Goal: Download file/media

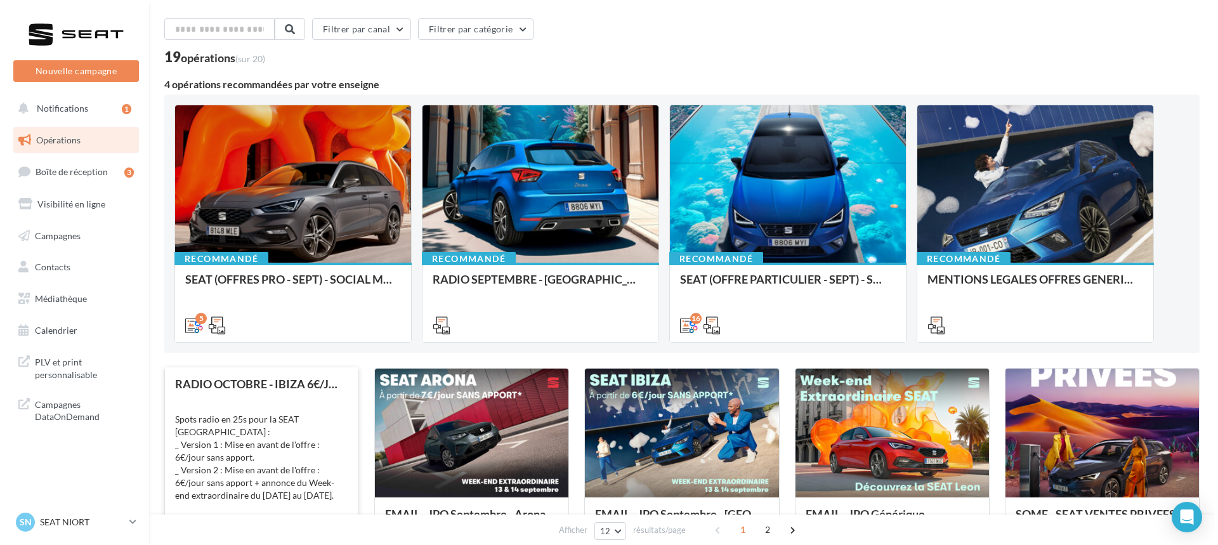
scroll to position [127, 0]
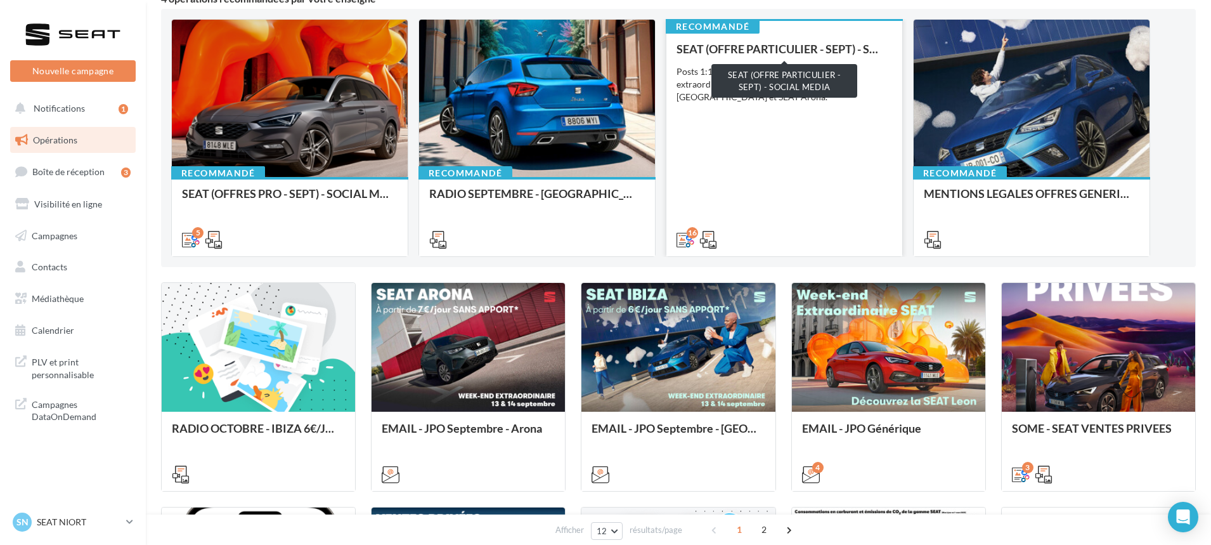
click at [756, 52] on div "SEAT (OFFRE PARTICULIER - SEPT) - SOCIAL MEDIA" at bounding box center [785, 48] width 216 height 13
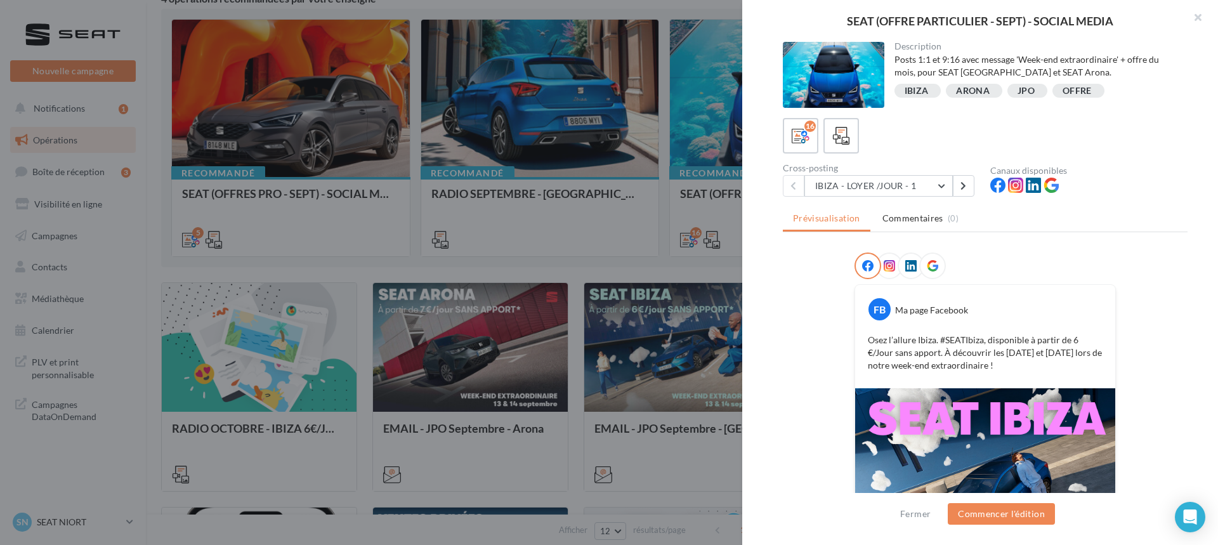
click at [965, 93] on div "ARONA" at bounding box center [973, 91] width 34 height 10
click at [1015, 91] on div "JPO" at bounding box center [1027, 91] width 40 height 14
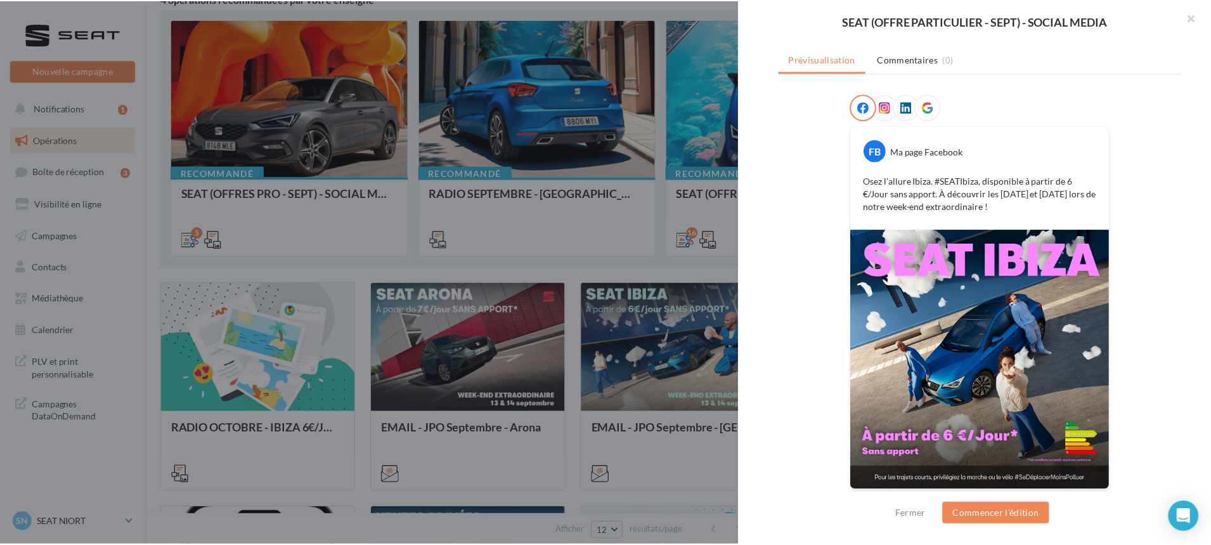
scroll to position [161, 0]
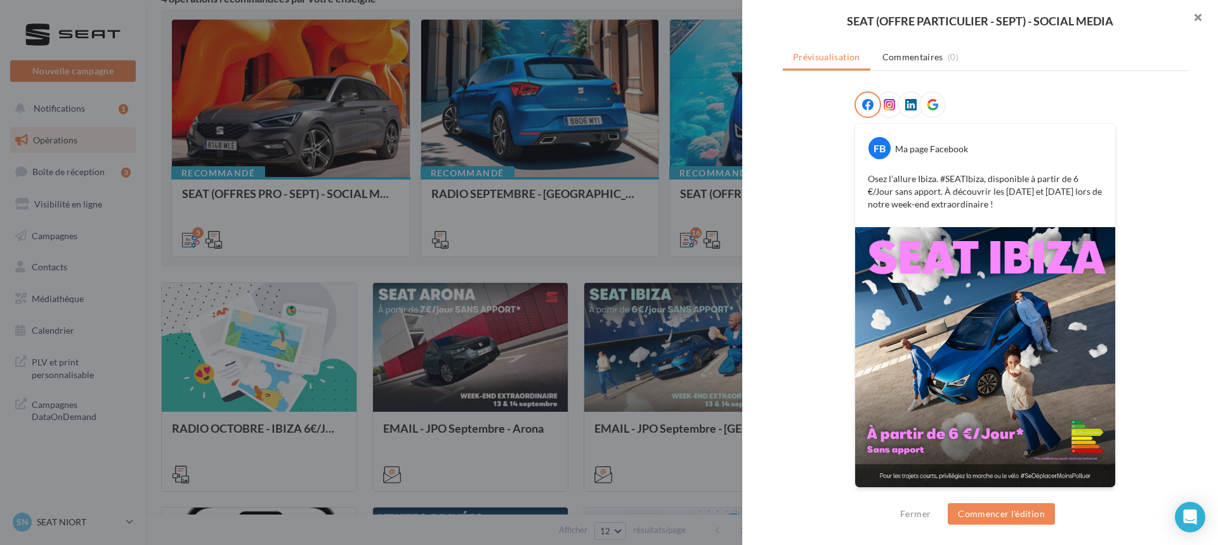
click at [1194, 22] on button "button" at bounding box center [1192, 19] width 51 height 38
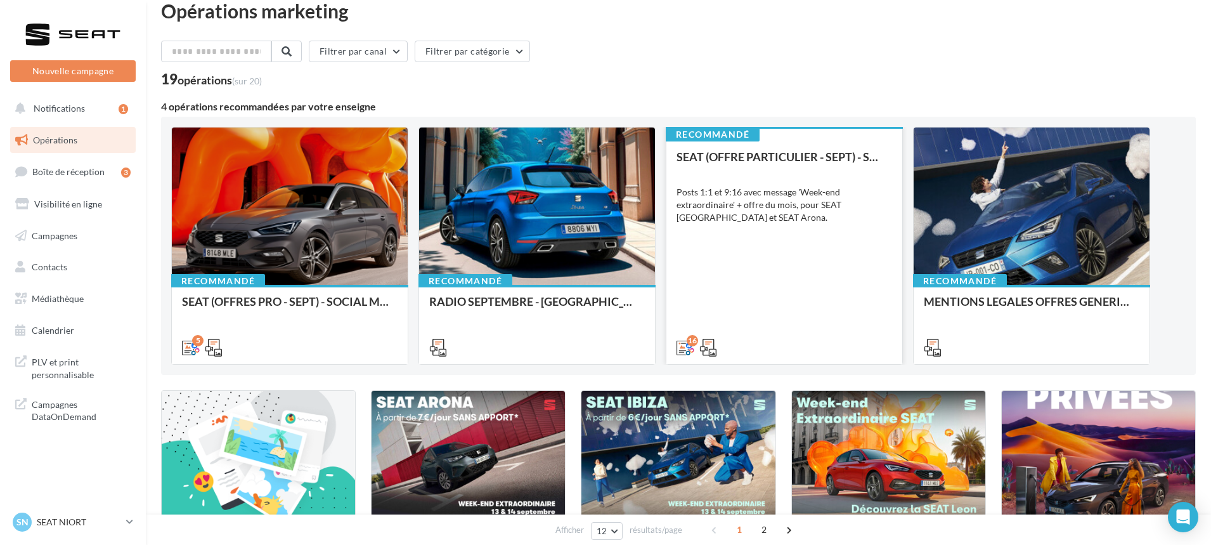
scroll to position [0, 0]
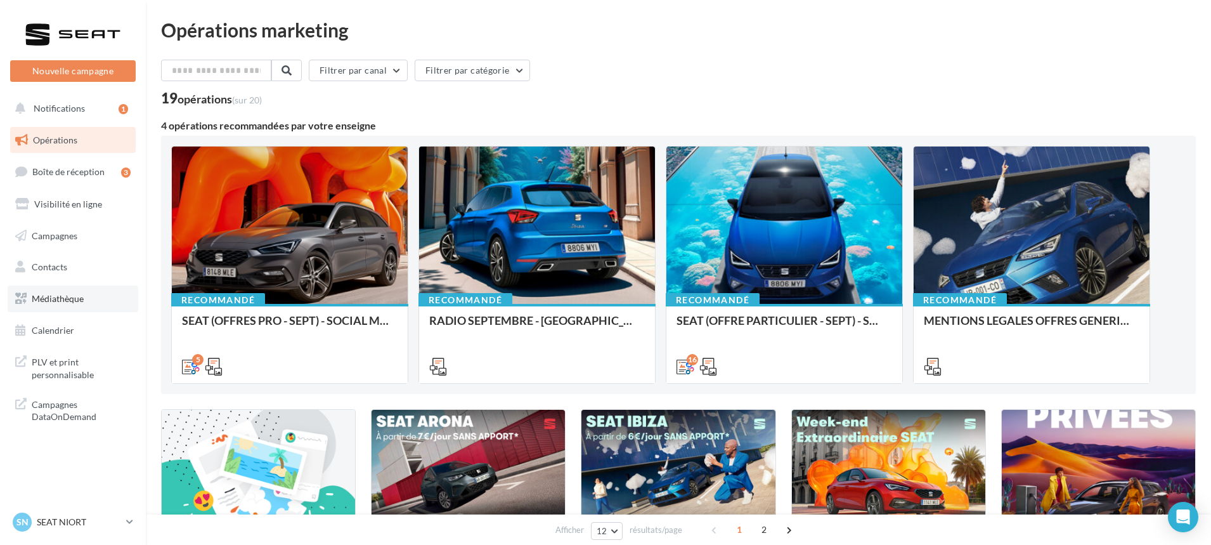
click at [57, 300] on span "Médiathèque" at bounding box center [58, 298] width 52 height 11
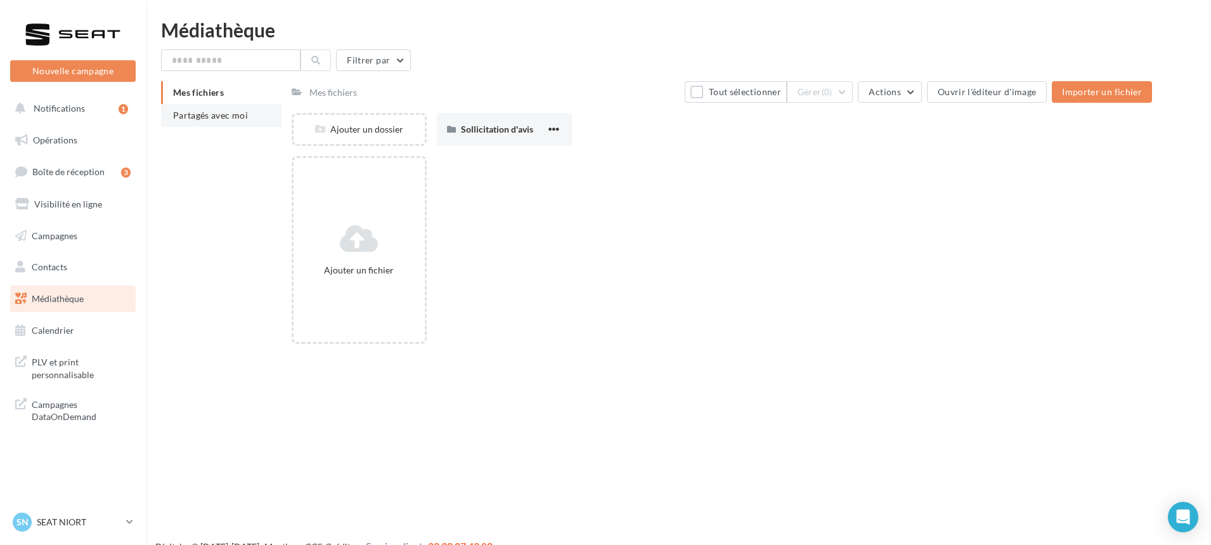
click at [221, 120] on li "Partagés avec moi" at bounding box center [221, 115] width 120 height 23
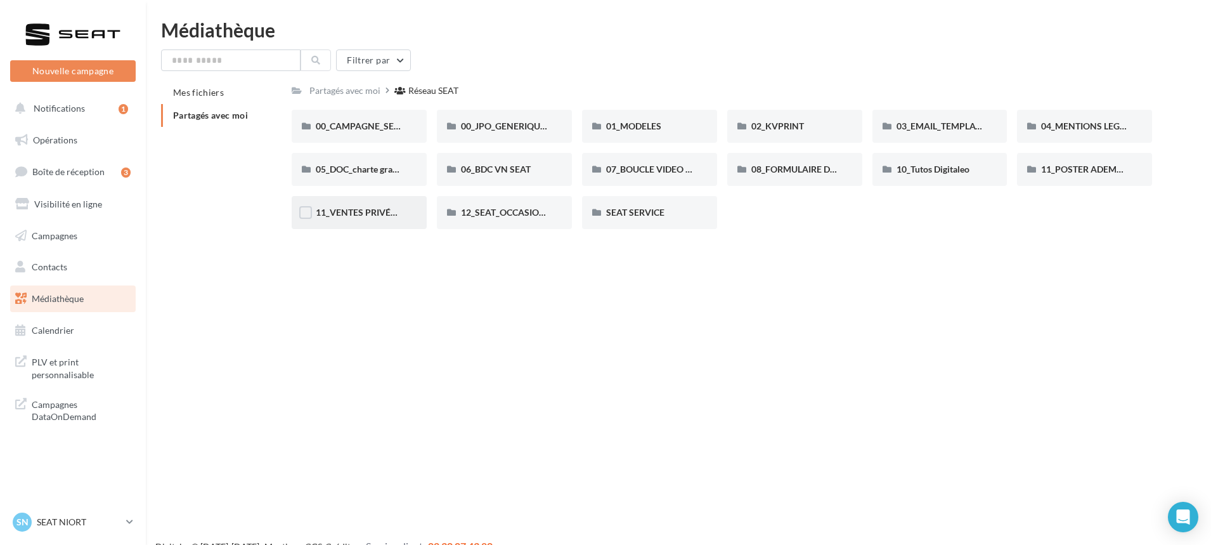
click at [342, 223] on div "11_VENTES PRIVÉES SEAT" at bounding box center [359, 212] width 135 height 33
click at [509, 206] on div "12_SEAT_OCCASIONS_GARANTIES" at bounding box center [504, 212] width 87 height 13
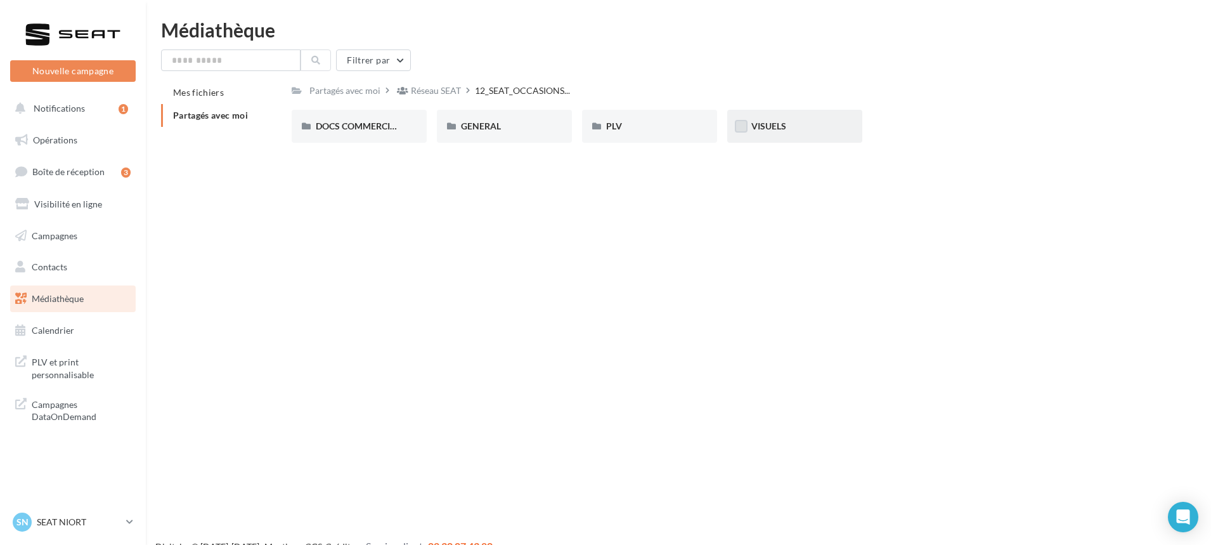
click at [735, 124] on label at bounding box center [741, 126] width 13 height 13
click at [764, 122] on span "VISUELS" at bounding box center [769, 125] width 35 height 11
click at [759, 124] on span "VISUELS" at bounding box center [769, 125] width 35 height 11
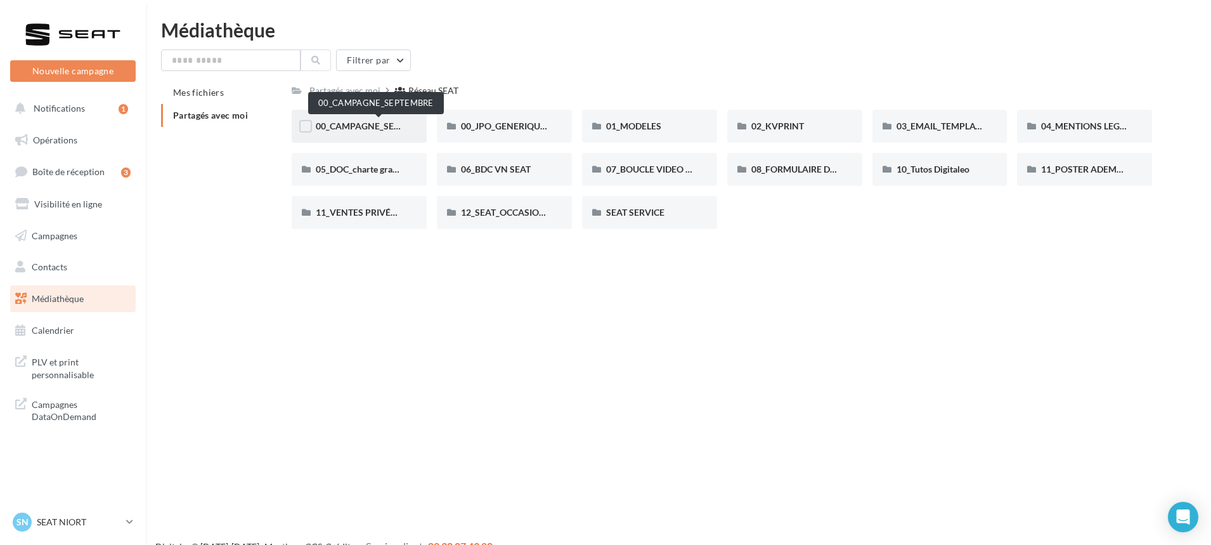
click at [371, 125] on span "00_CAMPAGNE_SEPTEMBRE" at bounding box center [375, 125] width 119 height 11
click at [559, 128] on div "00_JPO_GENERIQUE IBIZA ARONA" at bounding box center [504, 126] width 135 height 33
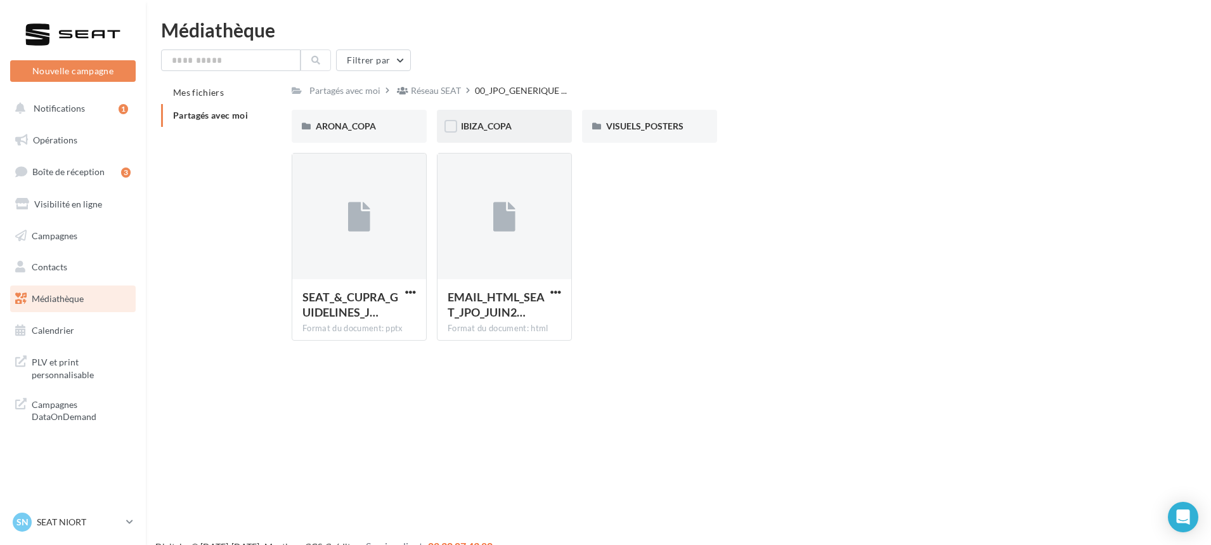
click at [481, 133] on div "IBIZA_COPA" at bounding box center [504, 126] width 87 height 13
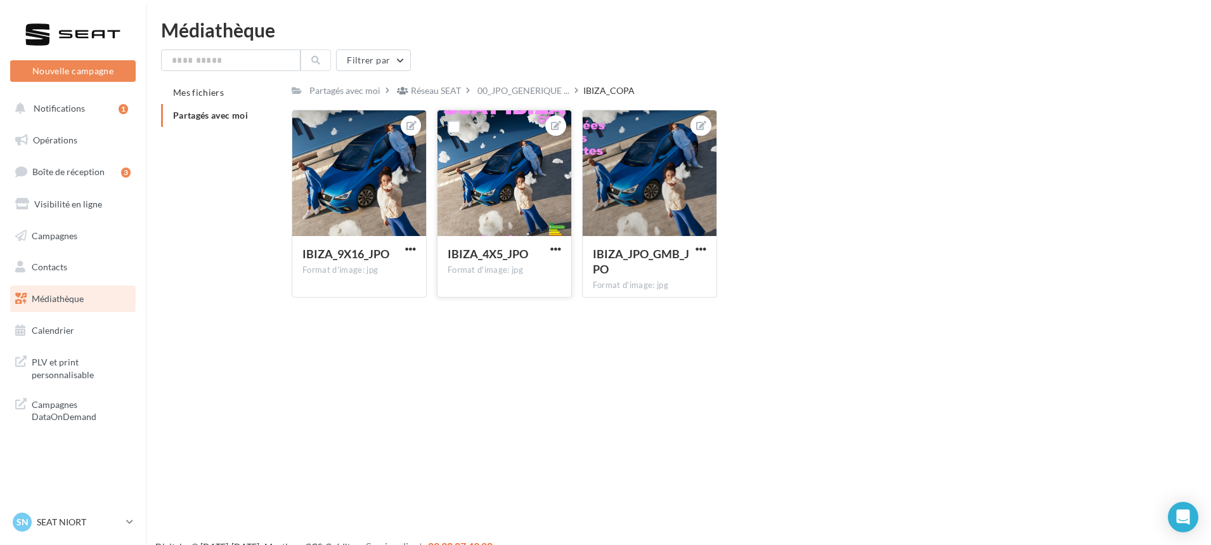
click at [487, 154] on div at bounding box center [505, 173] width 134 height 127
click at [474, 121] on div at bounding box center [505, 173] width 134 height 127
click at [485, 128] on div at bounding box center [505, 173] width 134 height 127
click at [455, 126] on label at bounding box center [454, 126] width 13 height 13
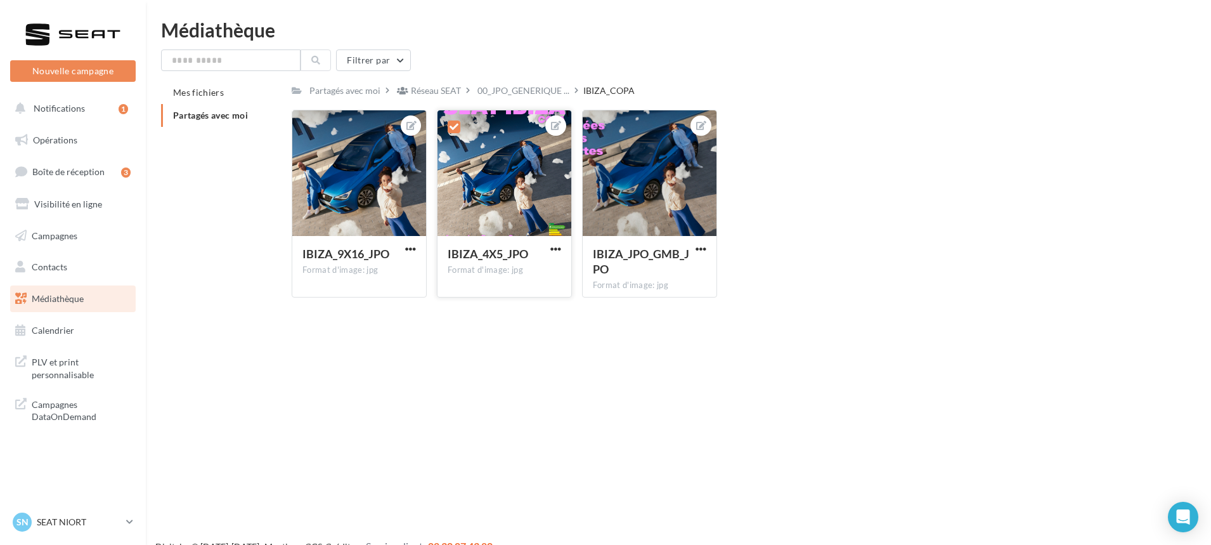
click at [501, 200] on div at bounding box center [505, 173] width 134 height 127
click at [567, 240] on div "IBIZA_4X5_JPO Format d'image: jpg" at bounding box center [505, 266] width 134 height 60
click at [563, 245] on div "IBIZA_4X5_JPO Format d'image: jpg" at bounding box center [504, 204] width 135 height 188
click at [555, 259] on div "IBIZA_4X5_JPO" at bounding box center [505, 255] width 114 height 18
click at [560, 248] on span "button" at bounding box center [555, 249] width 11 height 11
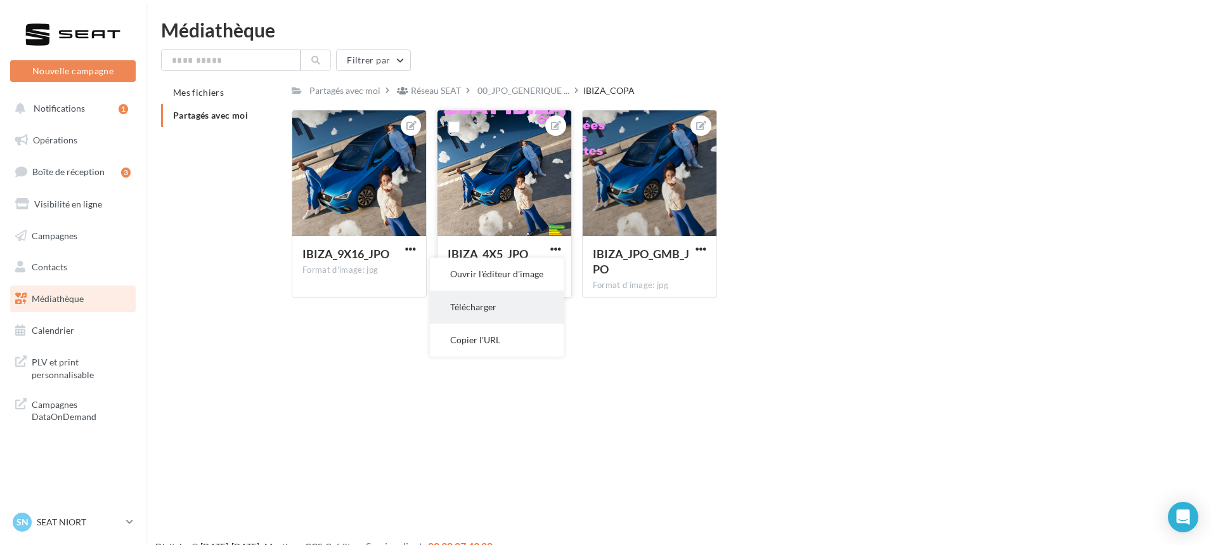
click at [486, 301] on button "Télécharger" at bounding box center [497, 306] width 134 height 33
click at [415, 245] on span "button" at bounding box center [410, 249] width 11 height 11
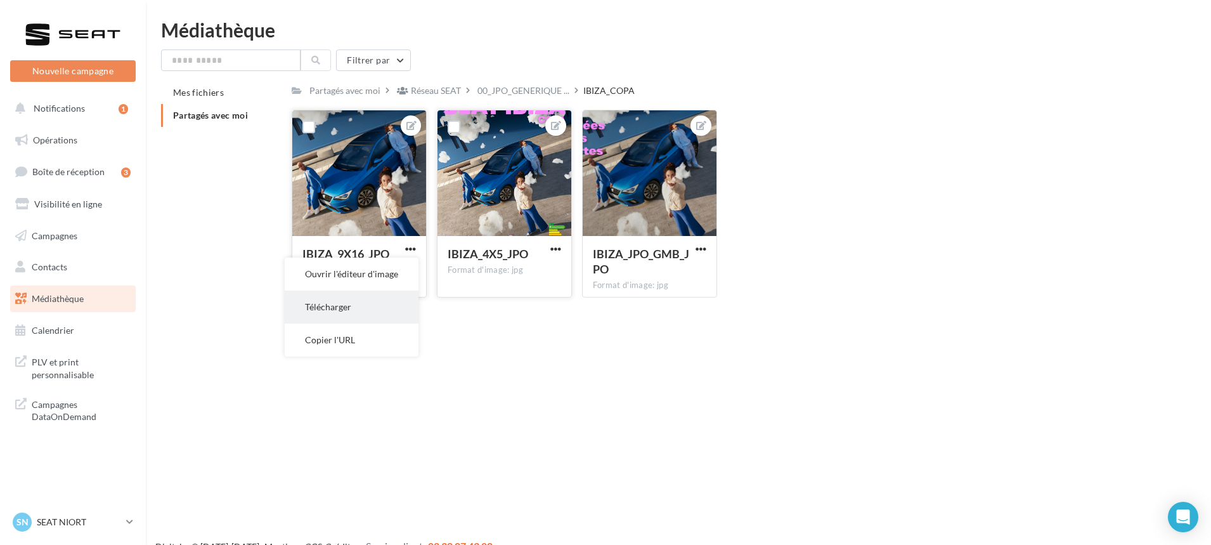
click at [368, 298] on button "Télécharger" at bounding box center [352, 306] width 134 height 33
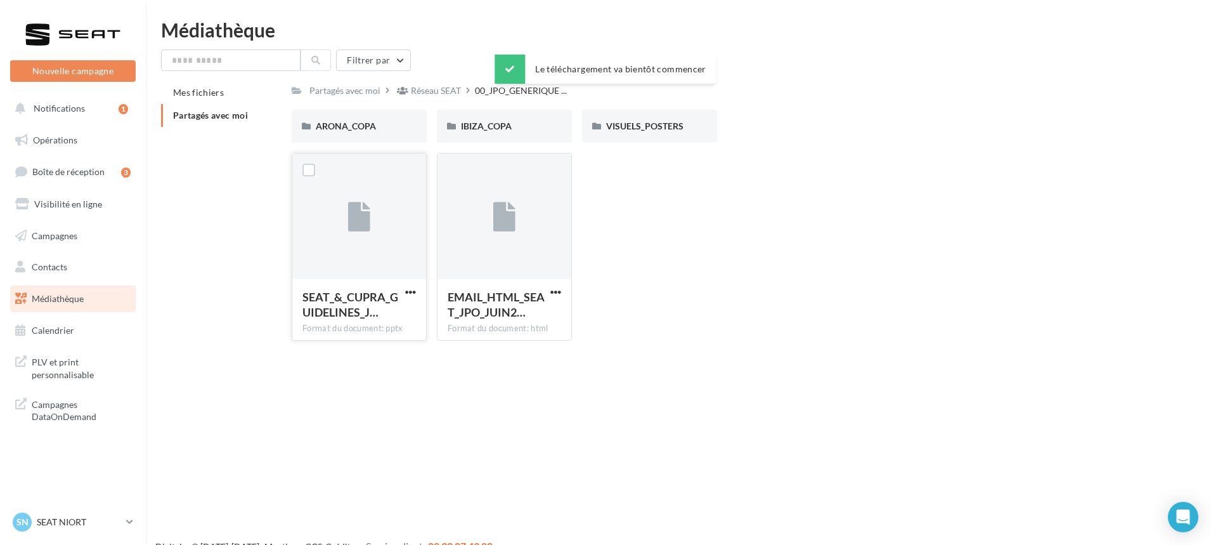
click at [302, 226] on div at bounding box center [359, 216] width 134 height 127
click at [546, 115] on div "IBIZA_COPA" at bounding box center [504, 126] width 135 height 33
click at [627, 127] on span "VISUELS_POSTERS" at bounding box center [644, 125] width 77 height 11
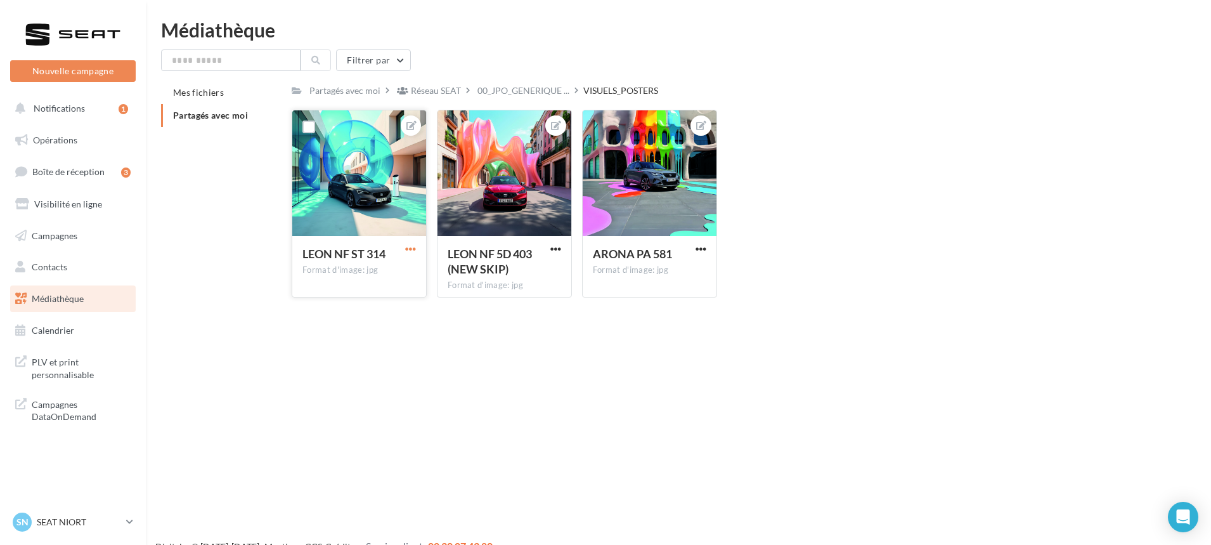
click at [408, 248] on span "button" at bounding box center [410, 249] width 11 height 11
click at [367, 305] on button "Télécharger" at bounding box center [352, 306] width 134 height 33
click at [455, 94] on div "Réseau SEAT" at bounding box center [436, 90] width 50 height 13
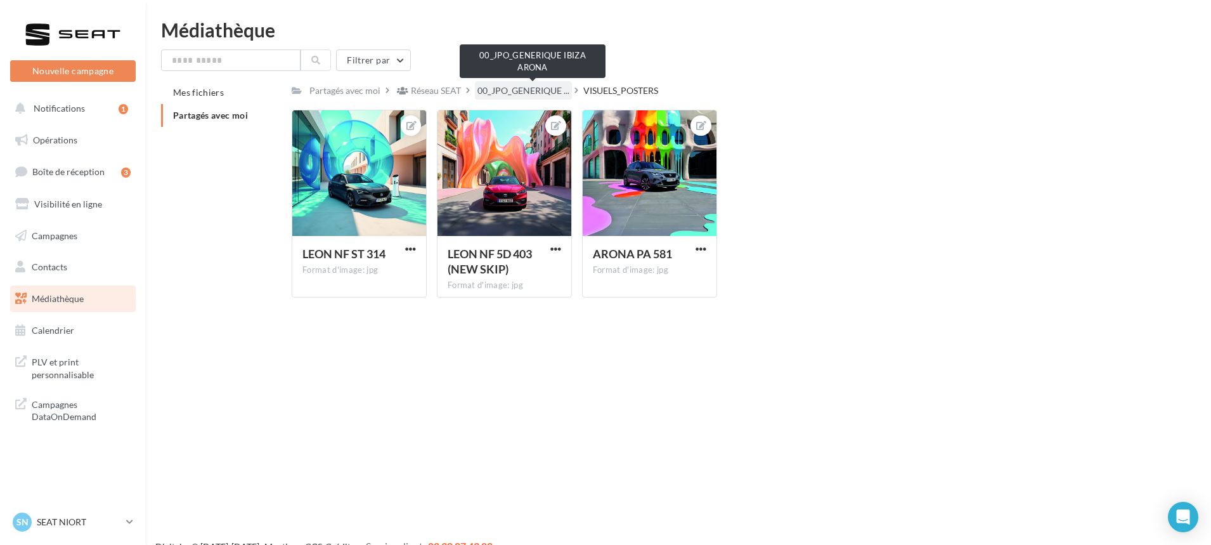
click at [516, 92] on span "00_JPO_GENERIQUE ..." at bounding box center [524, 90] width 92 height 13
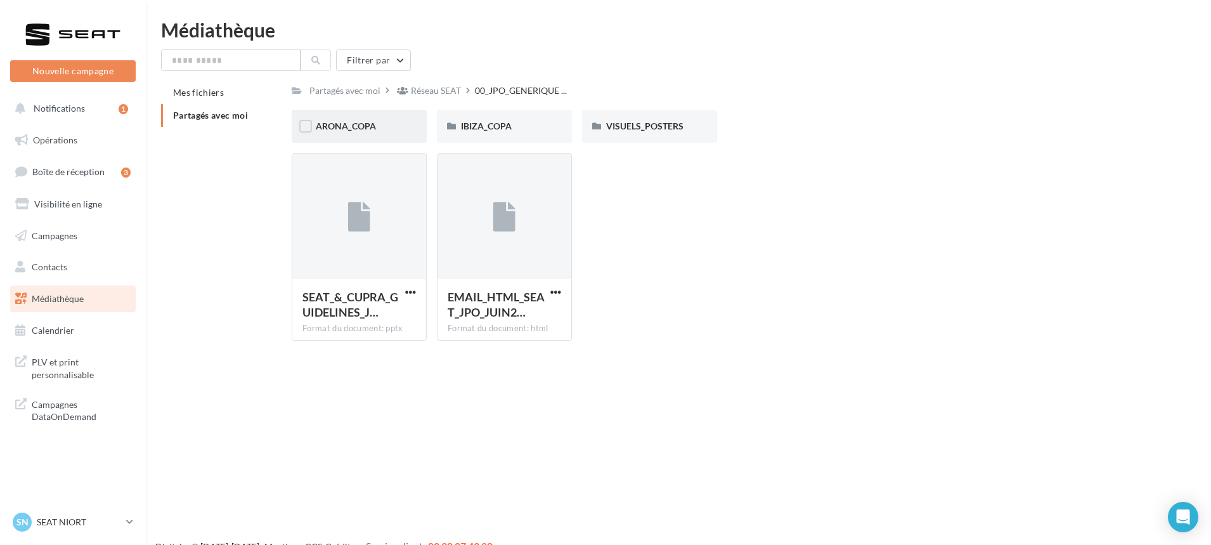
click at [389, 122] on div "ARONA_COPA" at bounding box center [359, 126] width 87 height 13
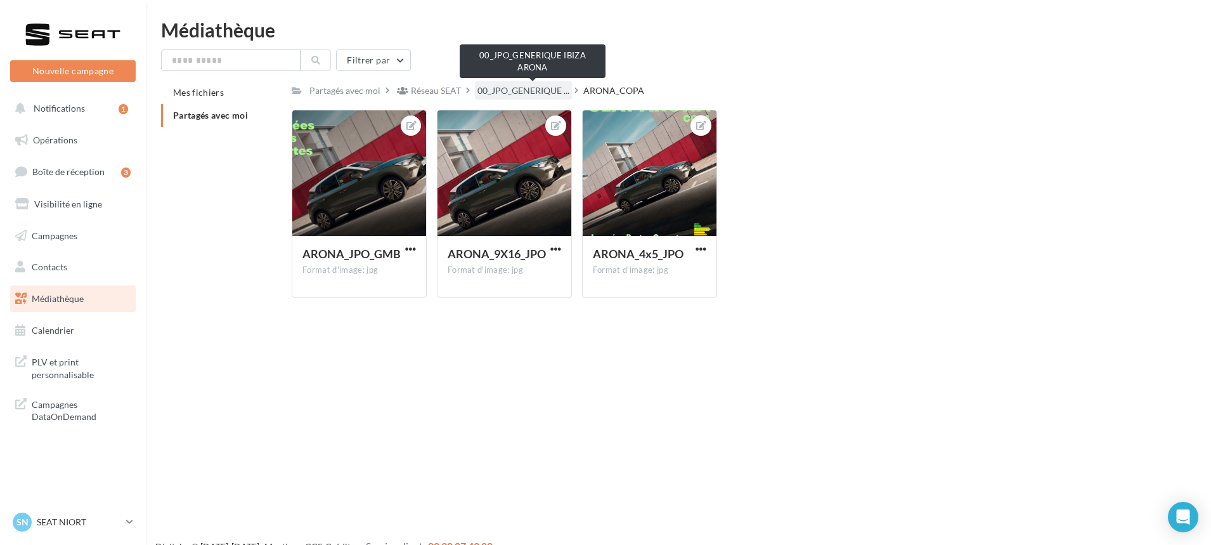
click at [530, 91] on span "00_JPO_GENERIQUE ..." at bounding box center [524, 90] width 92 height 13
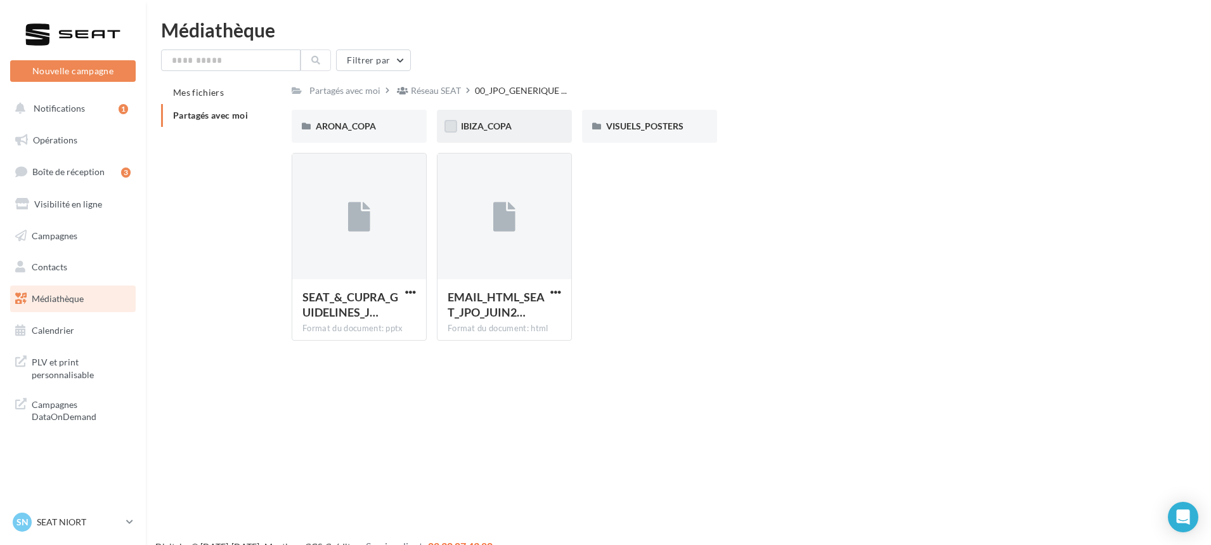
click at [456, 122] on label at bounding box center [451, 126] width 13 height 13
click at [496, 131] on span "IBIZA_COPA" at bounding box center [486, 125] width 51 height 11
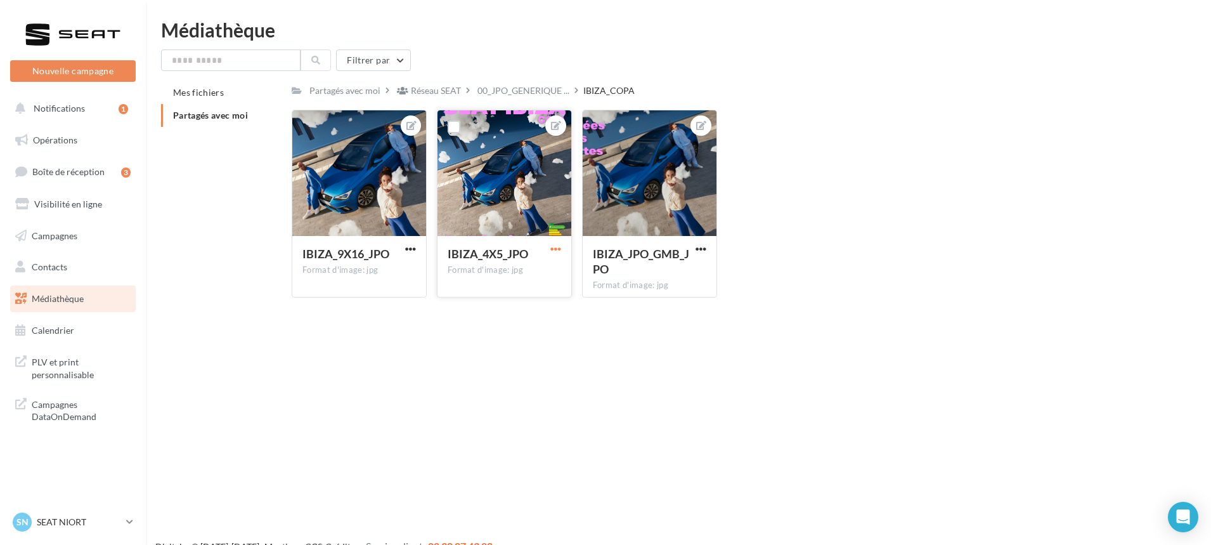
click at [553, 245] on span "button" at bounding box center [555, 249] width 11 height 11
click at [554, 272] on button "Ouvrir l'éditeur d'image" at bounding box center [497, 273] width 134 height 33
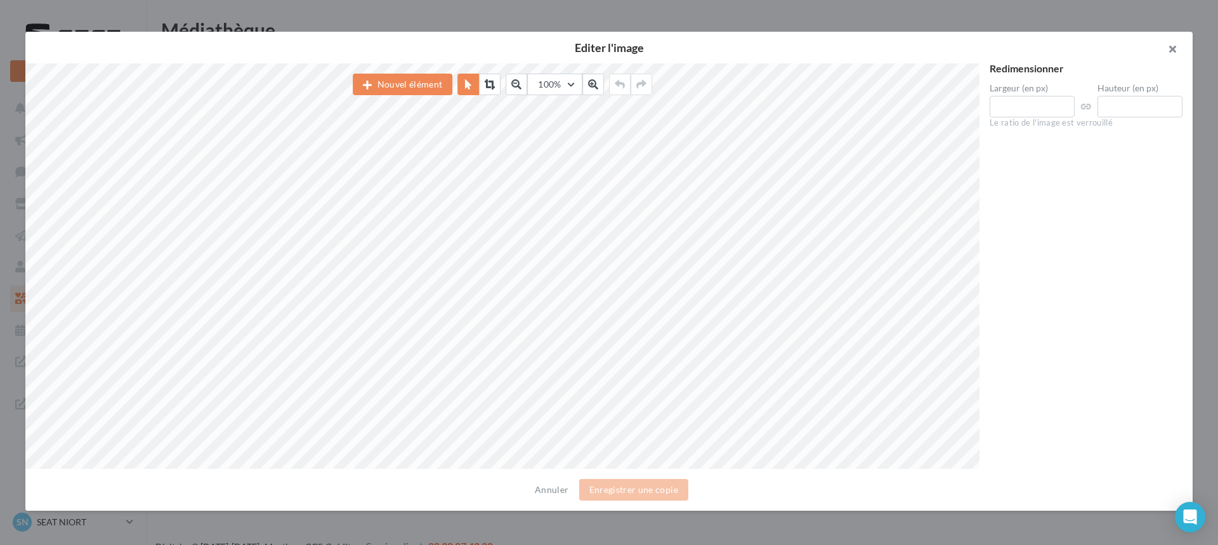
click at [1168, 50] on button "button" at bounding box center [1167, 51] width 51 height 38
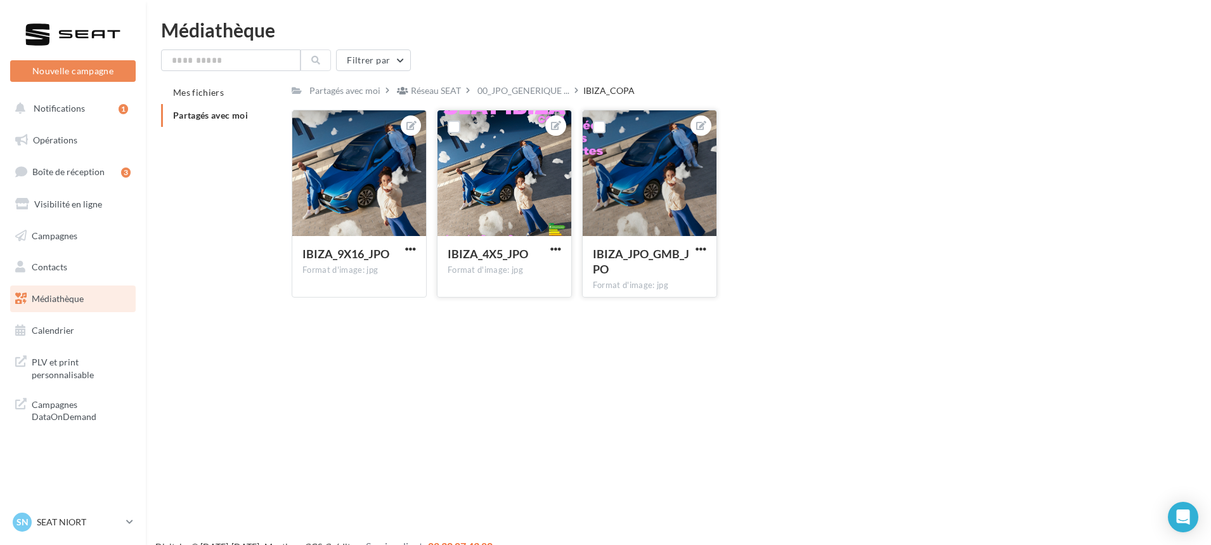
click at [611, 178] on div at bounding box center [650, 173] width 134 height 127
click at [614, 185] on div at bounding box center [650, 173] width 134 height 127
click at [705, 124] on icon at bounding box center [701, 125] width 10 height 9
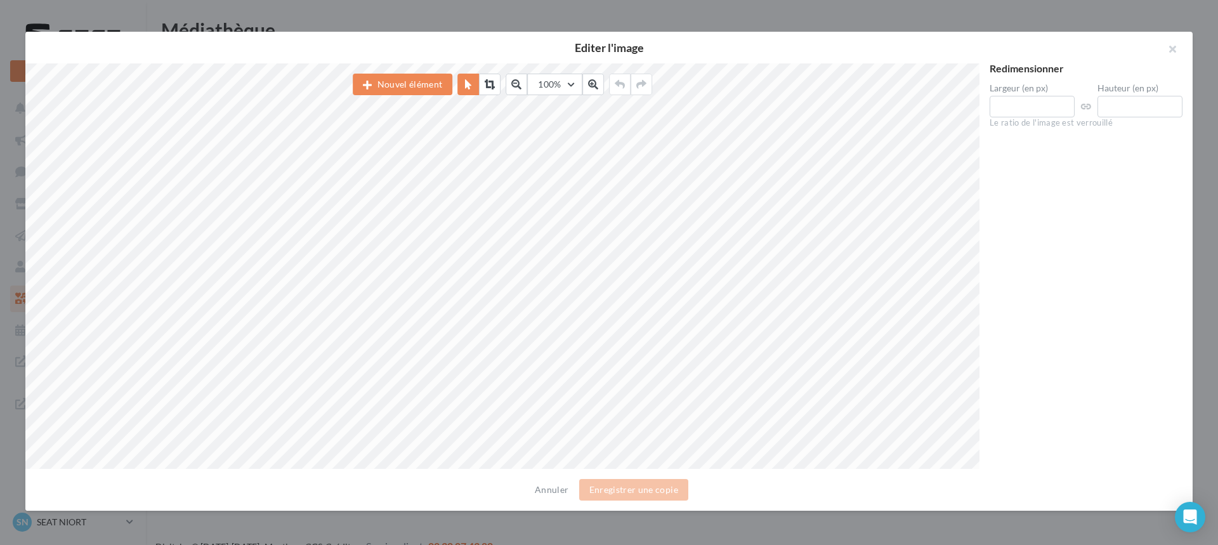
drag, startPoint x: 1074, startPoint y: 237, endPoint x: 1067, endPoint y: 237, distance: 7.0
click at [1074, 237] on div "Redimensionner Largeur (en px) **** Hauteur (en px) *** Le ratio de l'image est…" at bounding box center [1085, 266] width 213 height 406
drag, startPoint x: 469, startPoint y: 244, endPoint x: 520, endPoint y: 241, distance: 51.4
click at [1171, 44] on button "button" at bounding box center [1167, 51] width 51 height 38
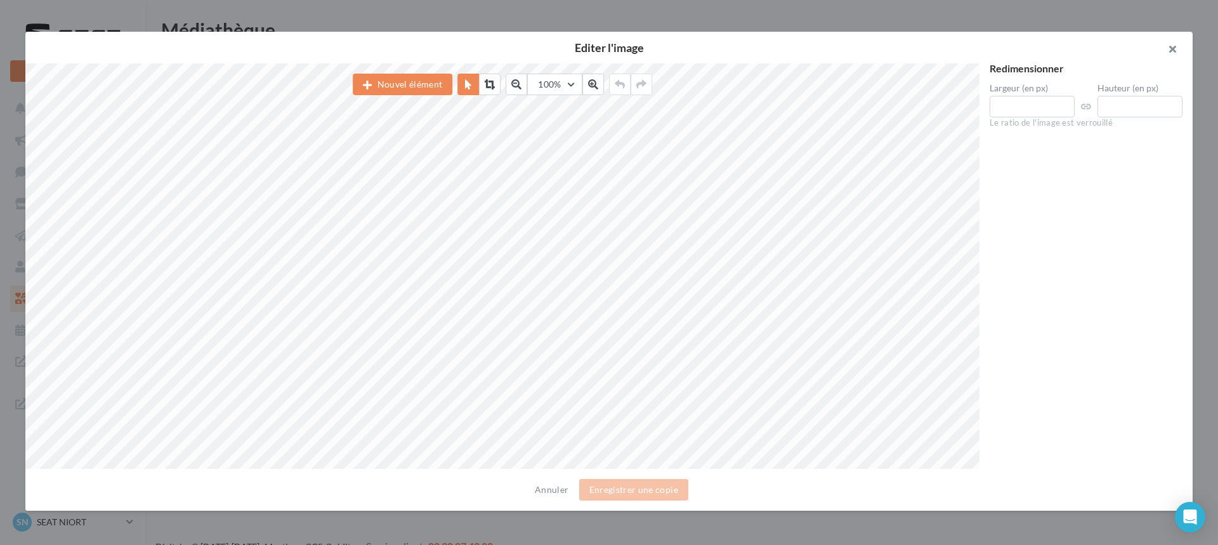
click at [1171, 45] on button "button" at bounding box center [1167, 51] width 51 height 38
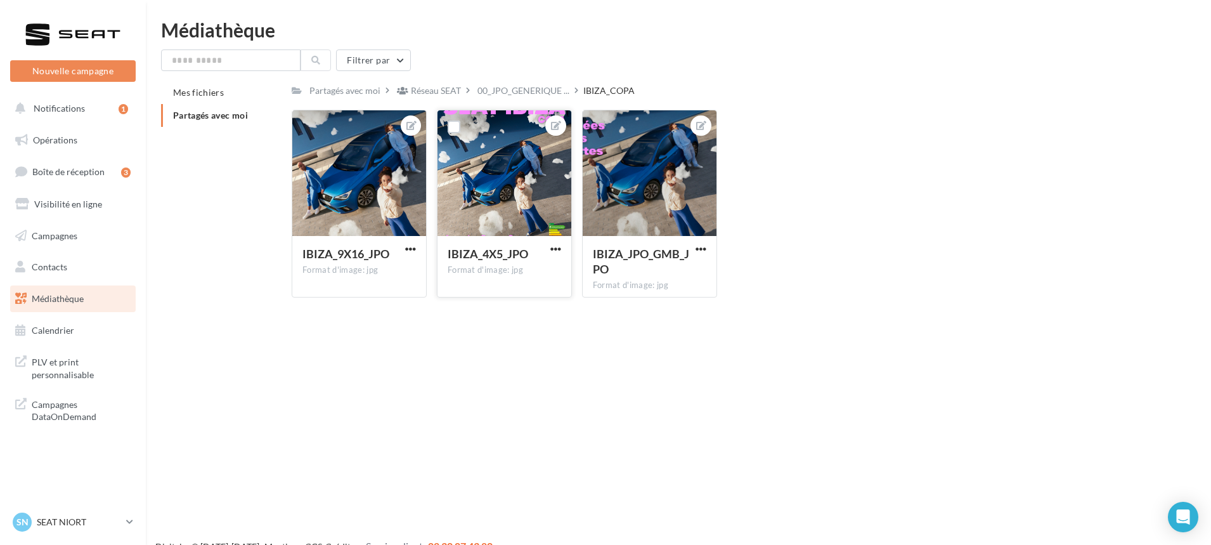
click at [547, 196] on div at bounding box center [505, 173] width 134 height 127
click at [556, 122] on icon at bounding box center [556, 125] width 10 height 9
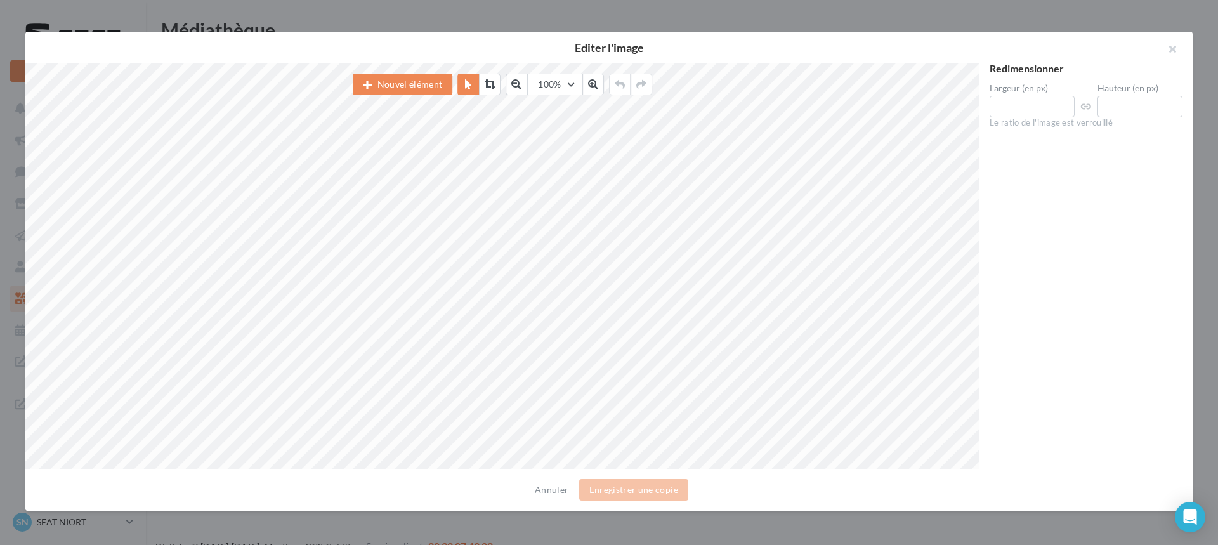
click at [1186, 34] on button "button" at bounding box center [1167, 51] width 51 height 38
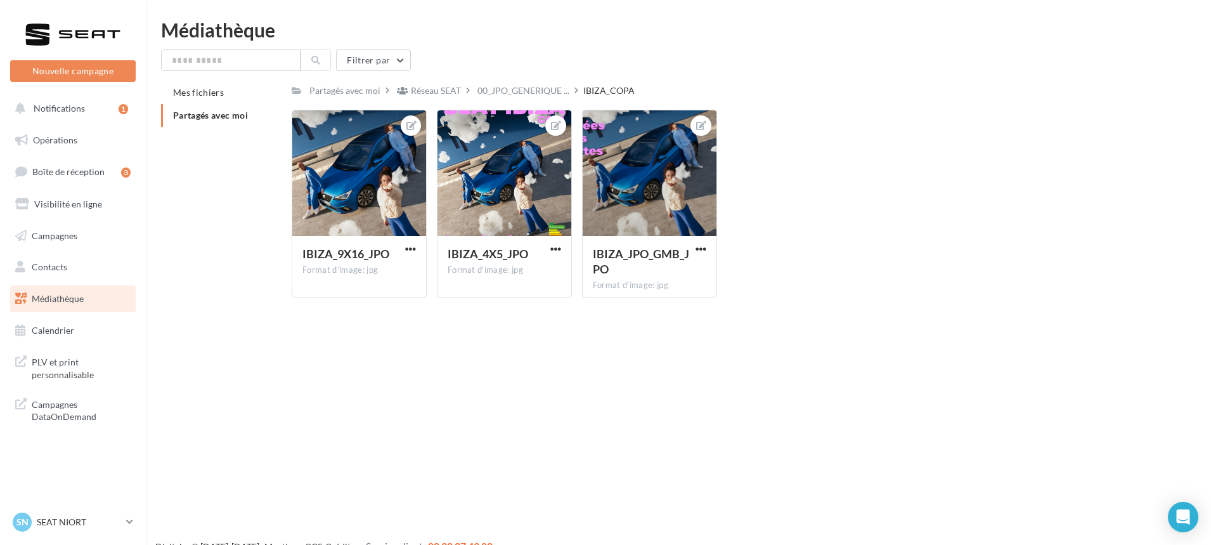
click at [329, 25] on div at bounding box center [605, 253] width 1211 height 545
click at [255, 282] on div "Mes fichiers Partagés avec moi Partagés avec moi Réseau SEAT 00_JPO_GENERIQUE .…" at bounding box center [683, 194] width 1045 height 226
click at [500, 93] on span "00_JPO_GENERIQUE ..." at bounding box center [524, 90] width 92 height 13
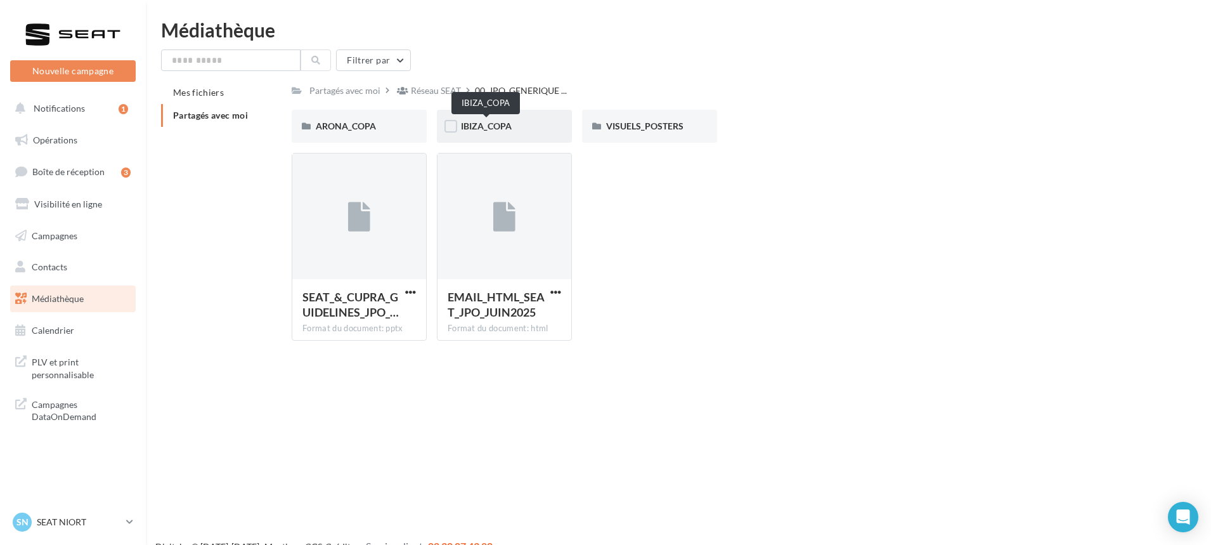
click at [469, 126] on span "IBIZA_COPA" at bounding box center [486, 125] width 51 height 11
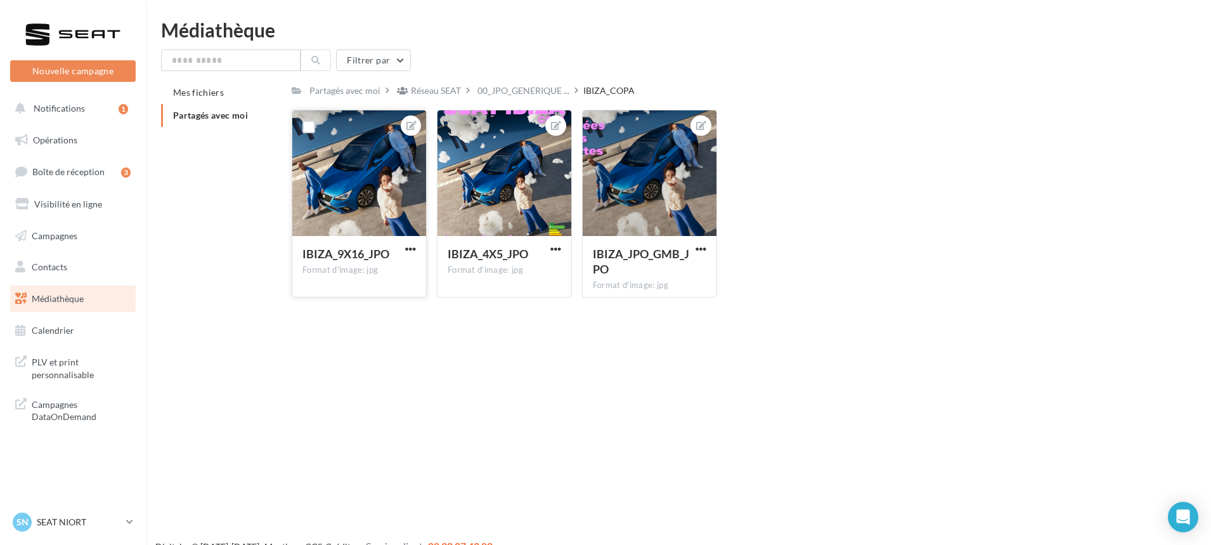
click at [398, 193] on div at bounding box center [359, 173] width 134 height 127
click at [408, 128] on icon at bounding box center [412, 125] width 10 height 9
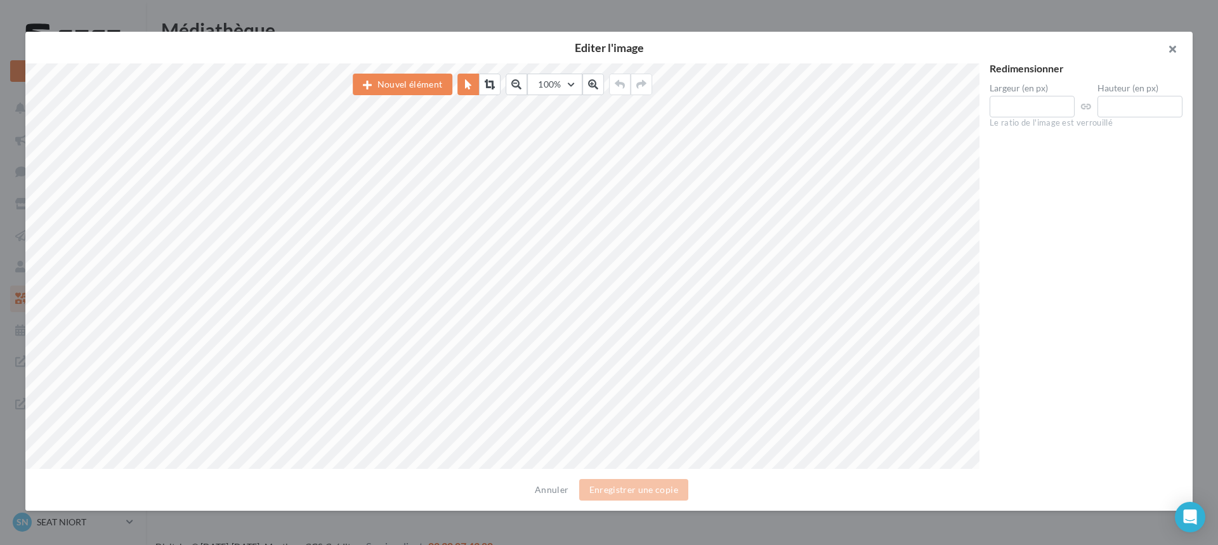
click at [1170, 46] on button "button" at bounding box center [1167, 51] width 51 height 38
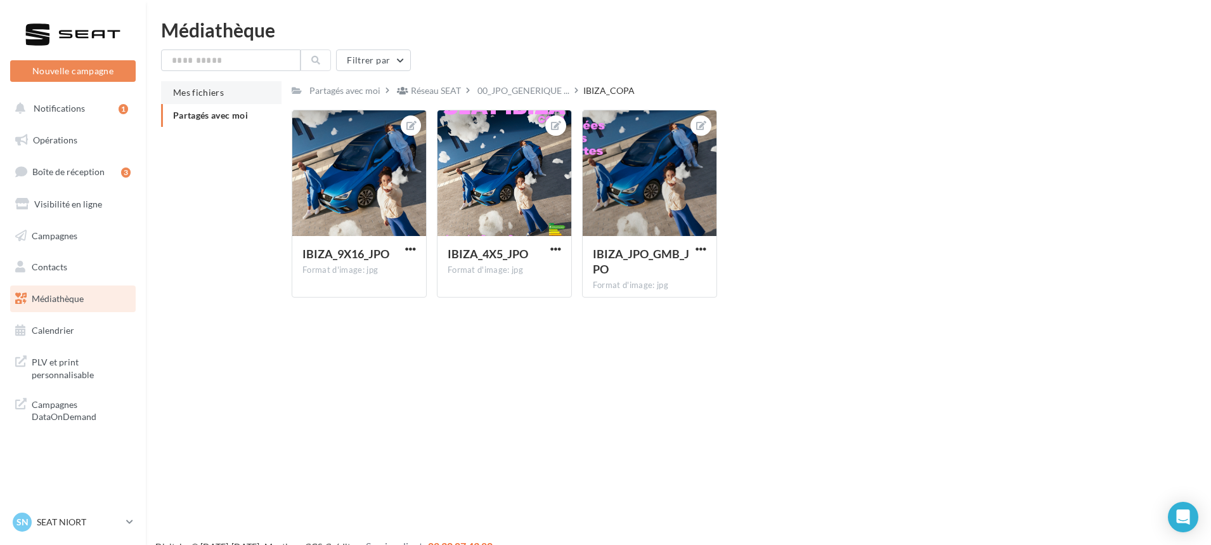
click at [193, 94] on span "Mes fichiers" at bounding box center [198, 92] width 51 height 11
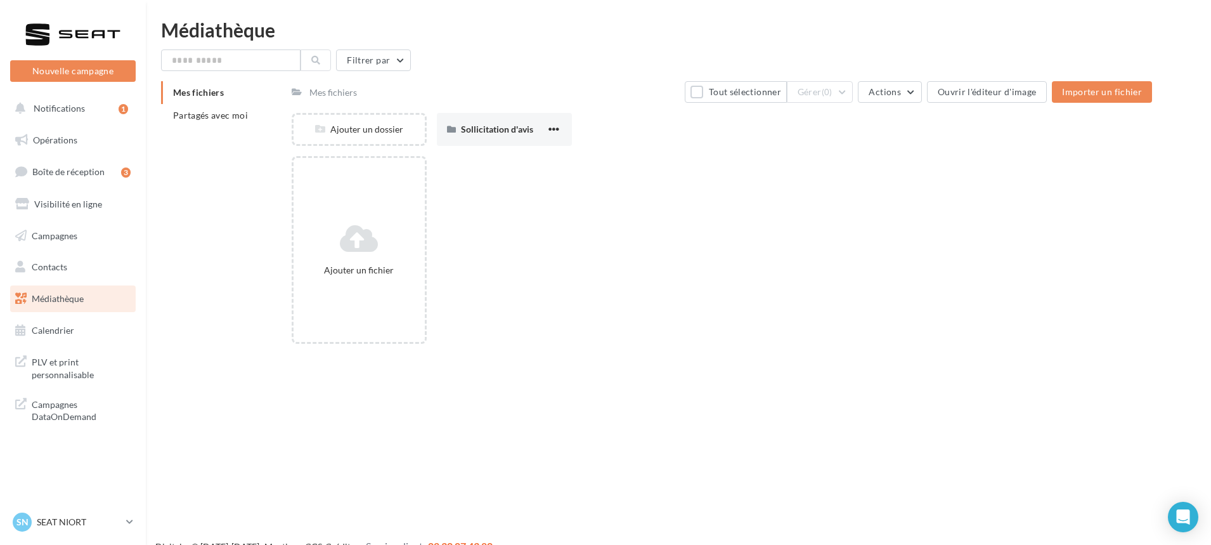
click at [23, 300] on icon at bounding box center [20, 298] width 11 height 16
click at [212, 108] on li "Partagés avec moi" at bounding box center [221, 115] width 120 height 23
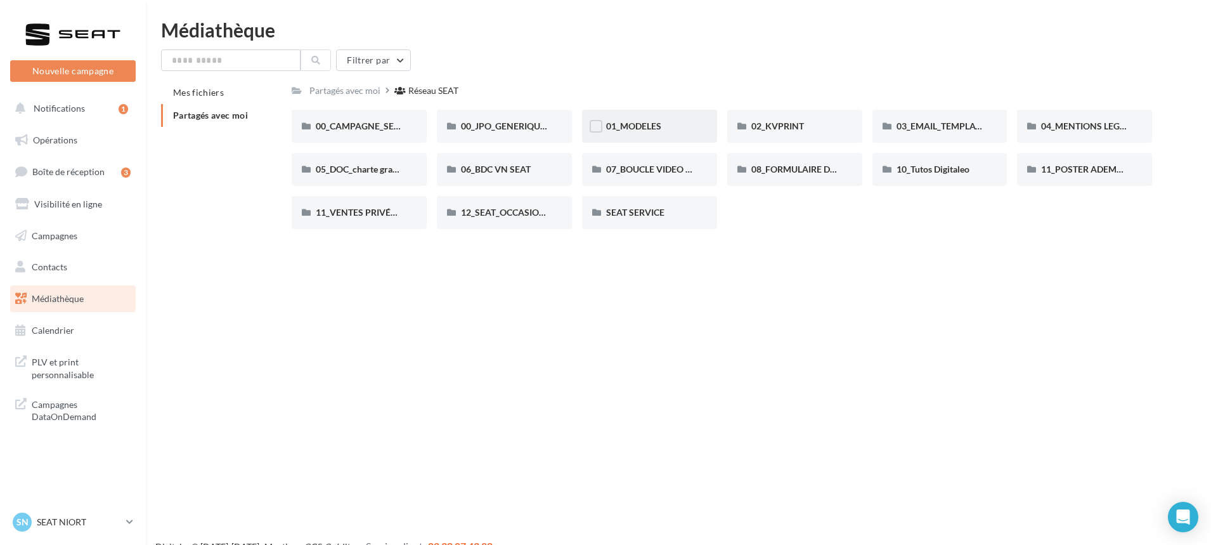
click at [628, 119] on div "01_MODELES" at bounding box center [649, 126] width 135 height 33
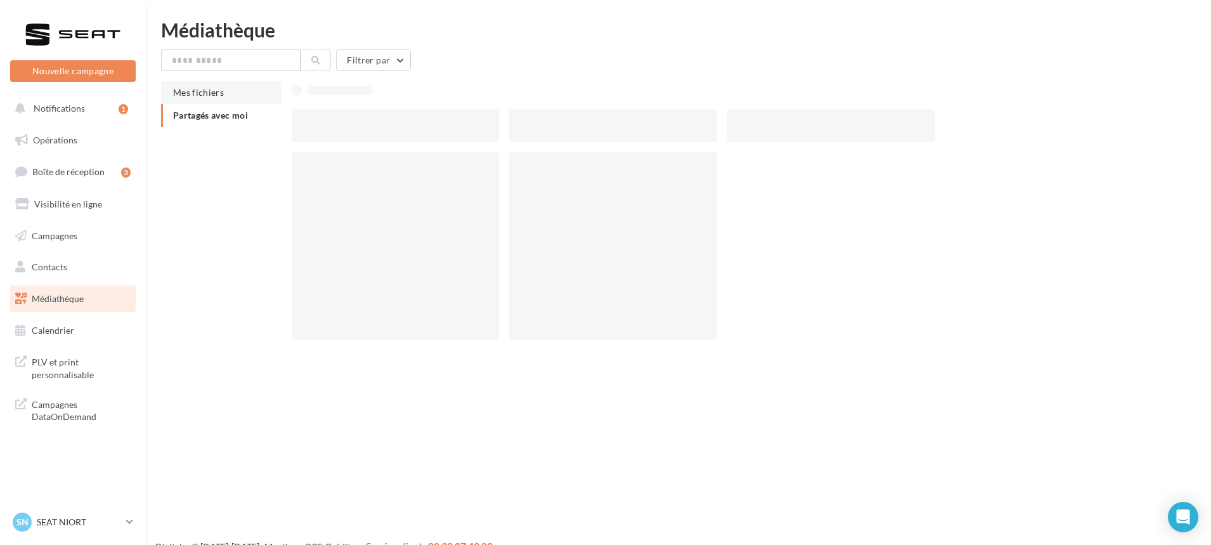
click at [192, 97] on span "Mes fichiers" at bounding box center [198, 92] width 51 height 11
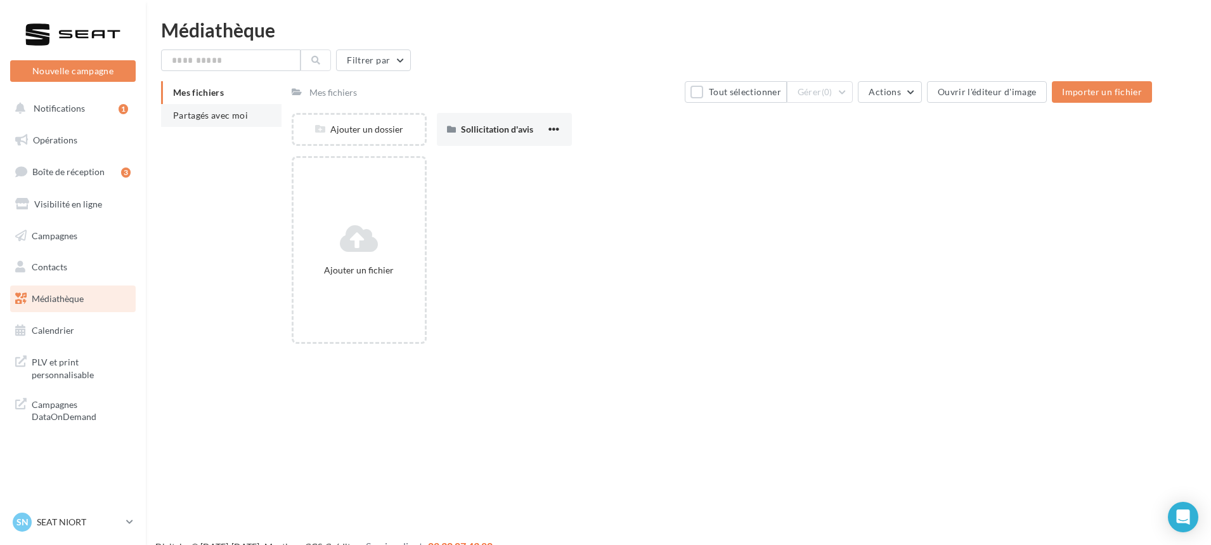
click at [204, 116] on span "Partagés avec moi" at bounding box center [210, 115] width 75 height 11
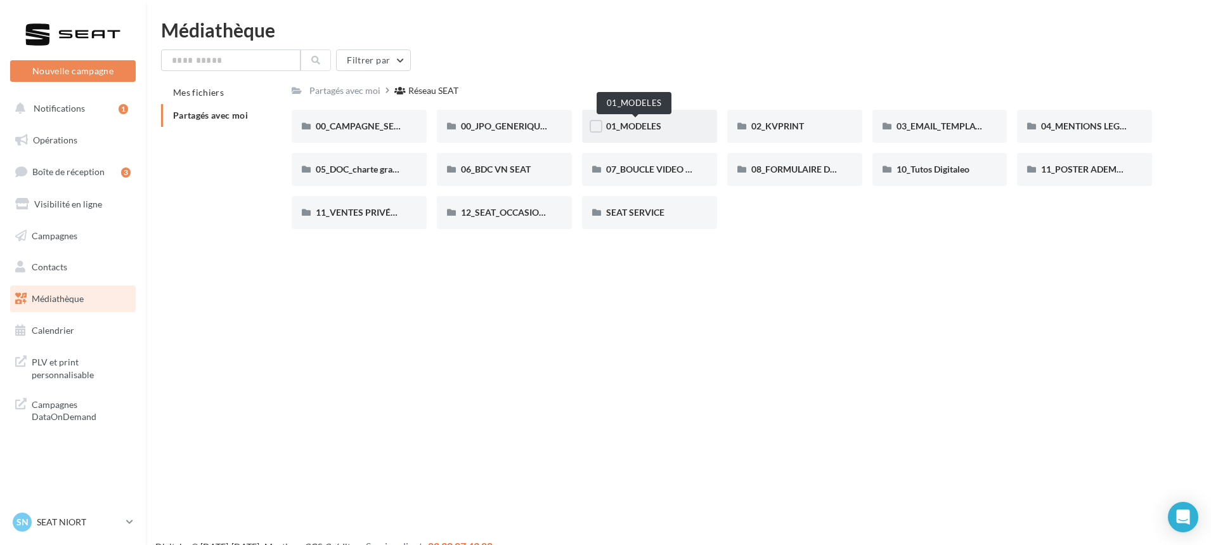
click at [630, 123] on span "01_MODELES" at bounding box center [633, 125] width 55 height 11
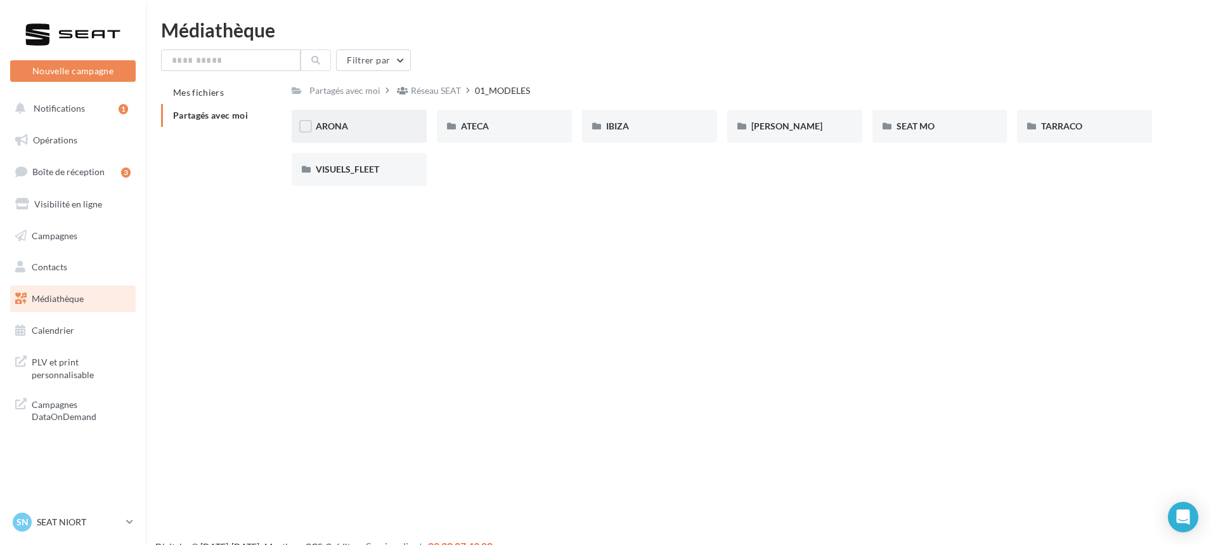
click at [335, 131] on span "ARONA" at bounding box center [332, 125] width 32 height 11
click at [365, 129] on div "01-IMAGES" at bounding box center [359, 126] width 87 height 13
click at [508, 125] on div "ATECA" at bounding box center [504, 126] width 87 height 13
click at [659, 132] on div "IBIZA" at bounding box center [649, 126] width 87 height 13
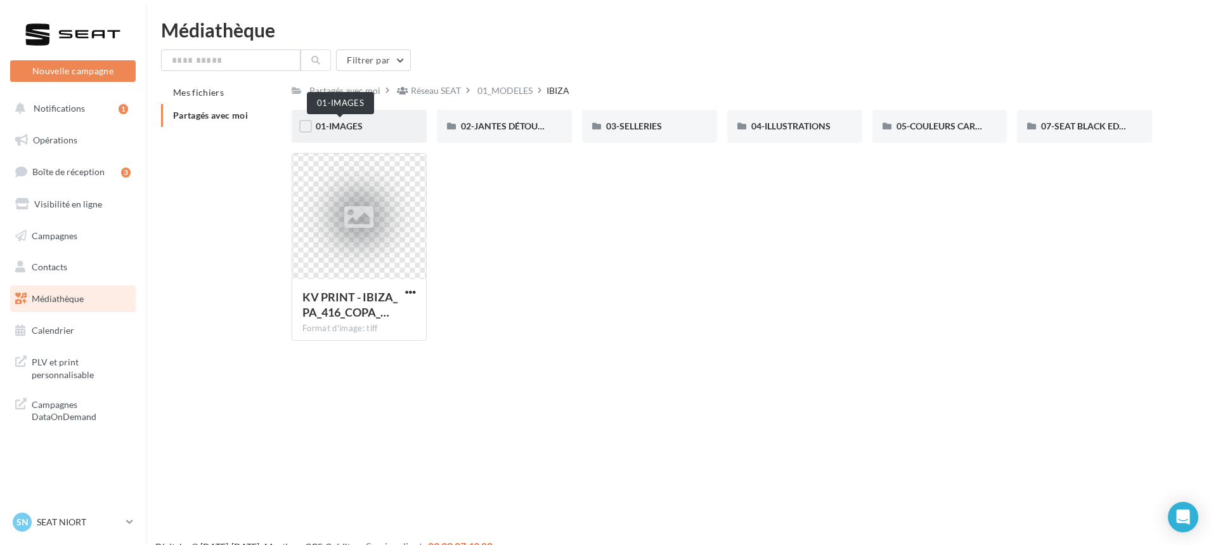
click at [348, 131] on span "01-IMAGES" at bounding box center [339, 125] width 47 height 11
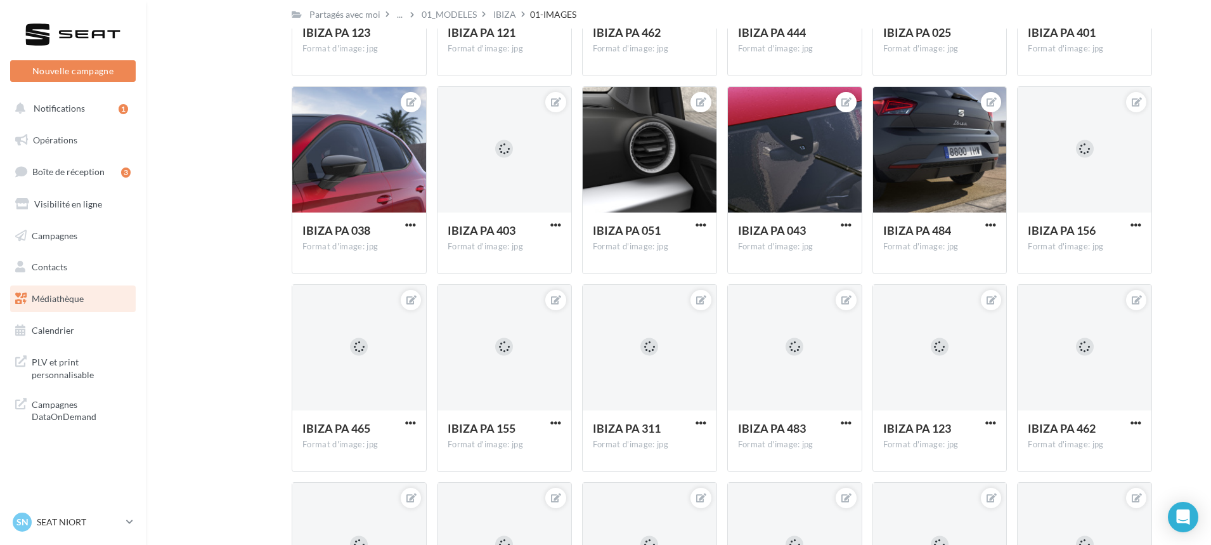
scroll to position [401, 0]
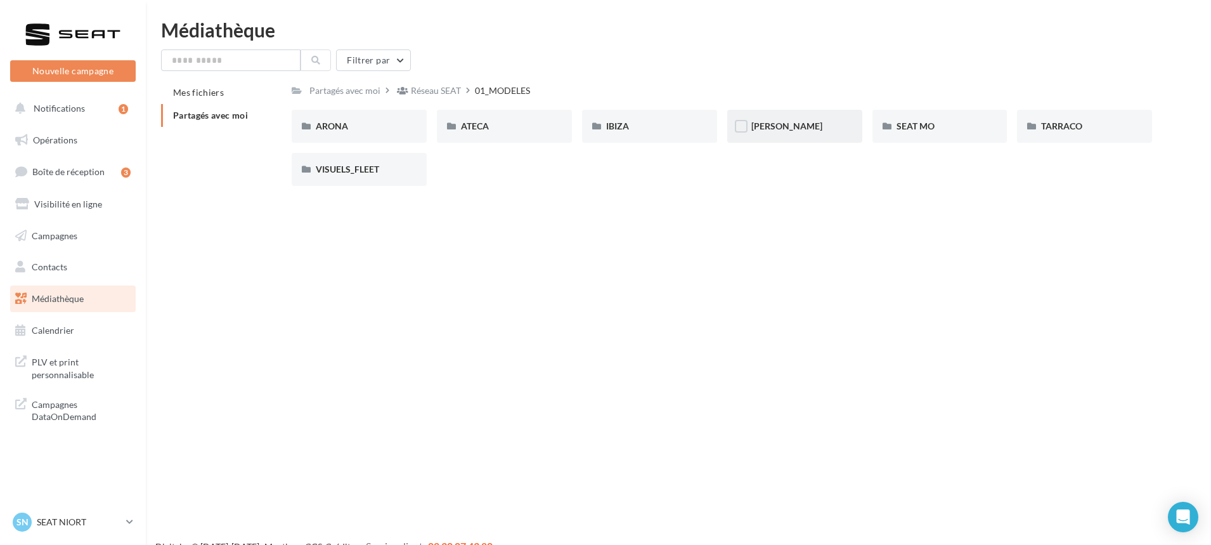
click at [805, 129] on div "[PERSON_NAME]" at bounding box center [795, 126] width 87 height 13
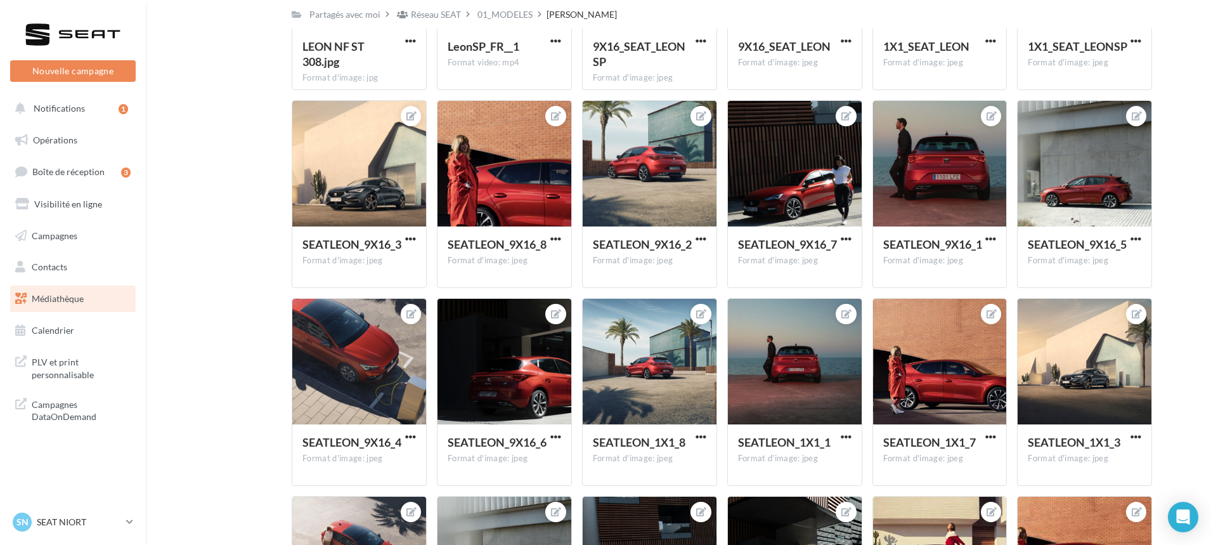
scroll to position [355, 0]
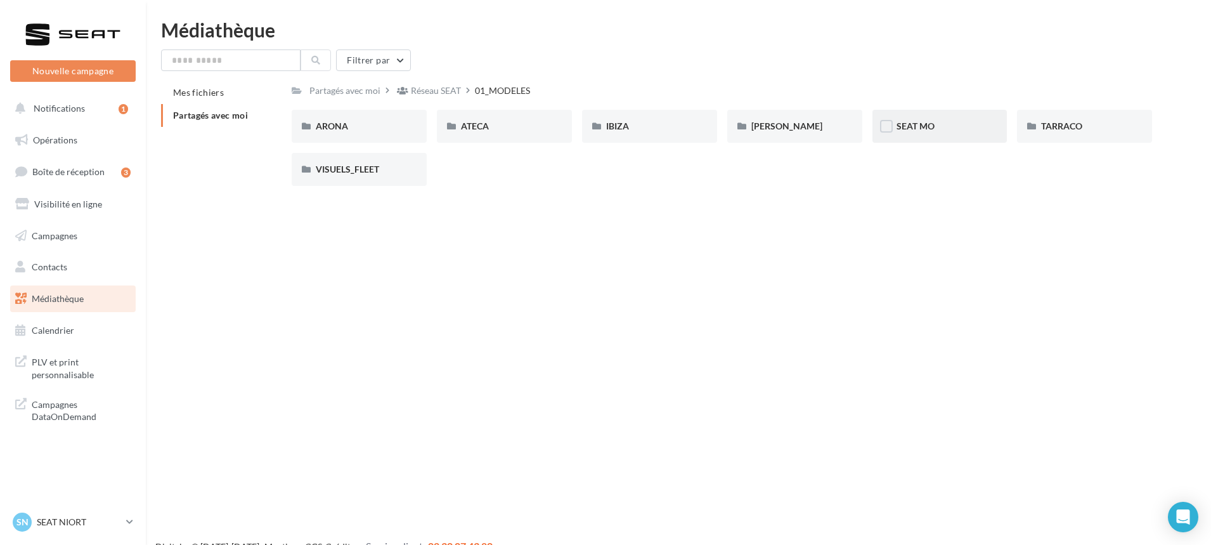
click at [911, 129] on span "SEAT MO" at bounding box center [916, 125] width 38 height 11
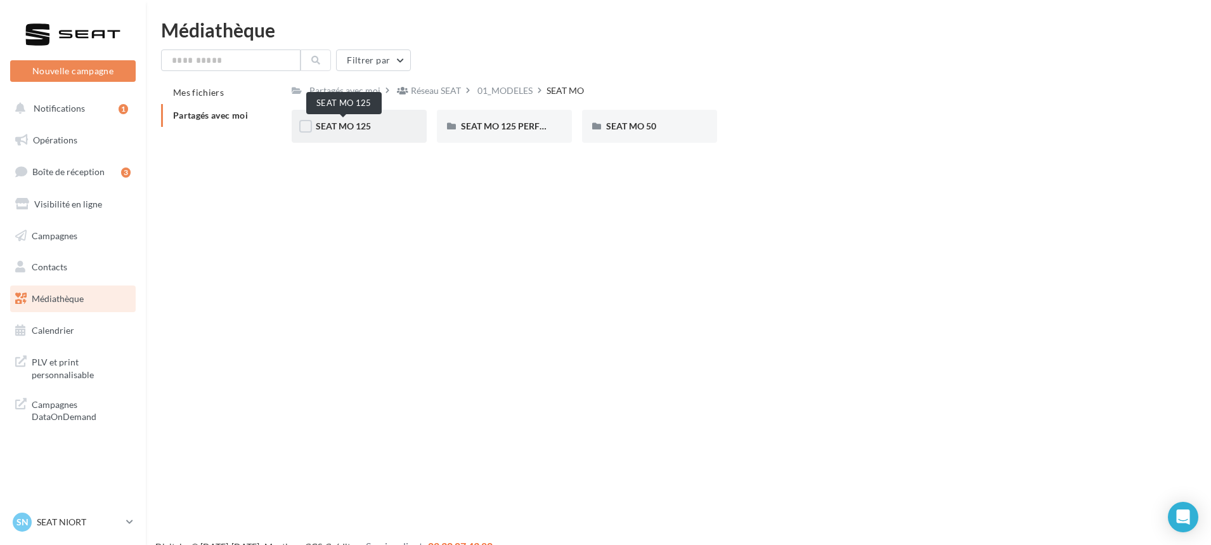
click at [349, 127] on span "SEAT MO 125" at bounding box center [343, 125] width 55 height 11
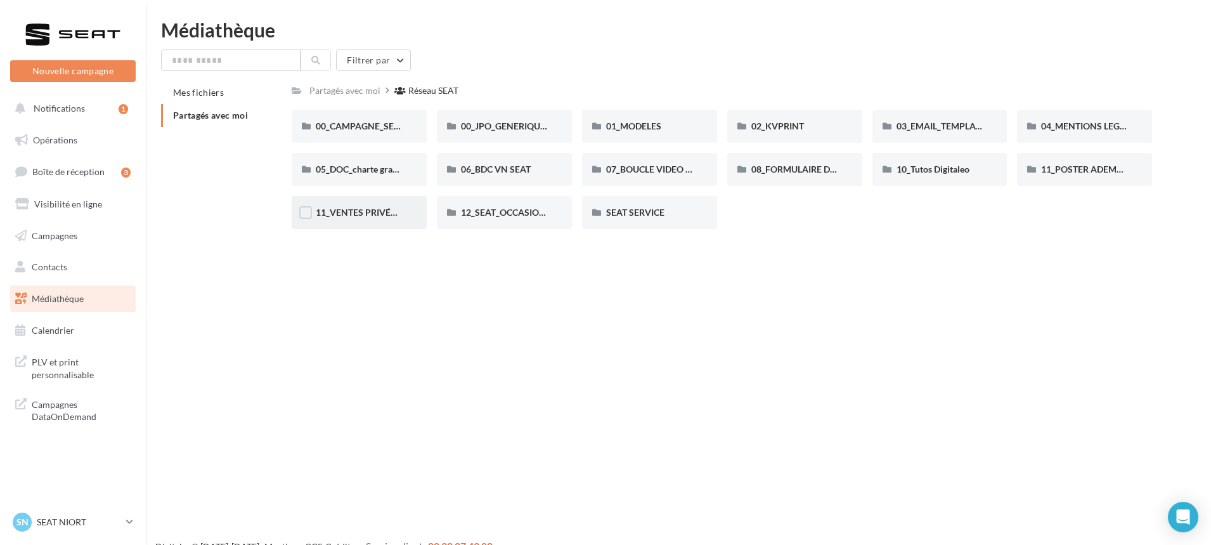
click at [362, 197] on div "11_VENTES PRIVÉES SEAT" at bounding box center [359, 212] width 135 height 33
click at [542, 211] on span "12_SEAT_OCCASIONS_GARANTIES" at bounding box center [532, 212] width 143 height 11
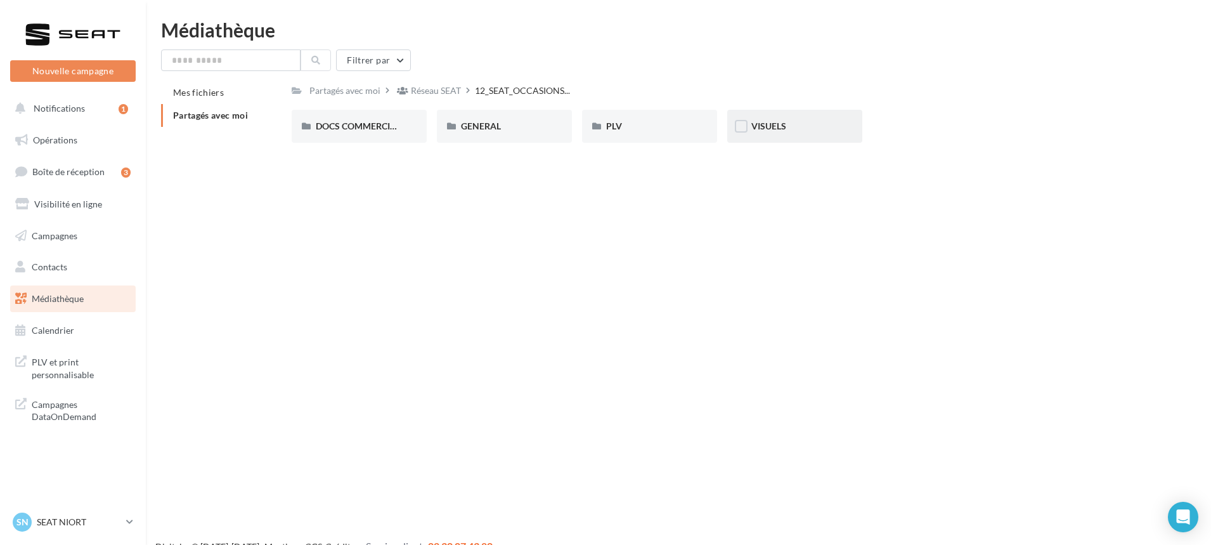
click at [774, 133] on div "VISUELS" at bounding box center [795, 126] width 87 height 13
click at [466, 125] on span "COIN DE PARE BRISE" at bounding box center [504, 125] width 86 height 11
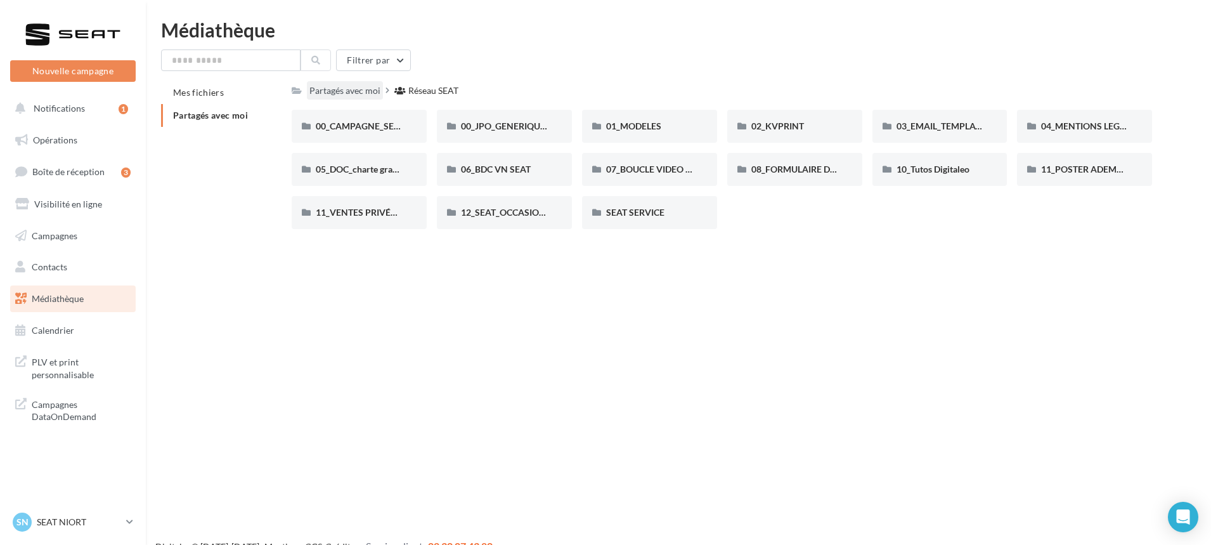
click at [332, 94] on div "Partagés avec moi" at bounding box center [344, 90] width 71 height 13
click at [111, 309] on link "Médiathèque" at bounding box center [73, 298] width 131 height 27
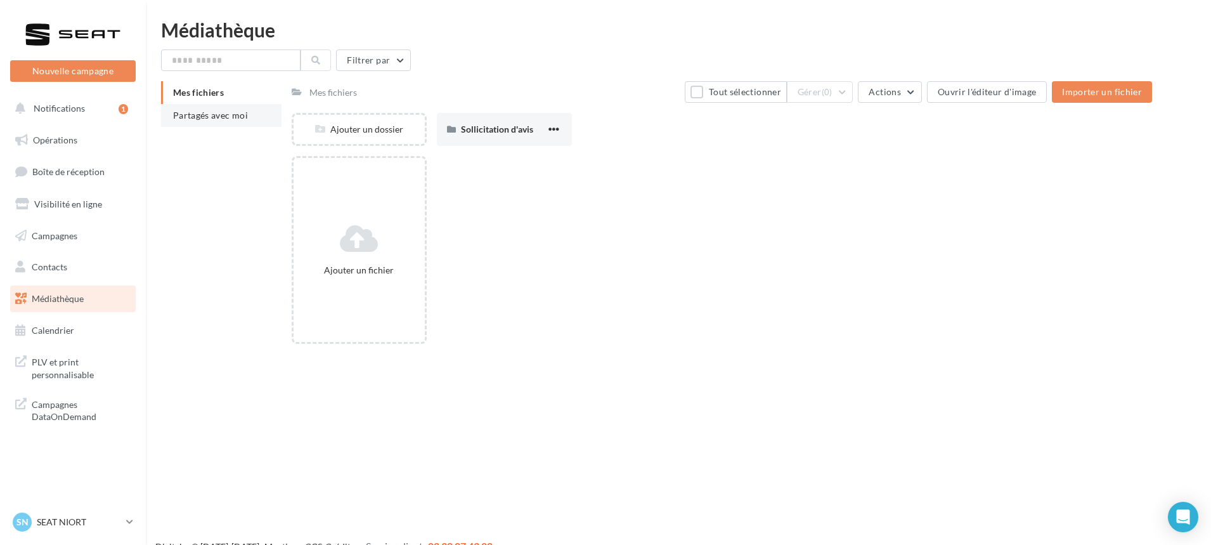
click at [234, 109] on li "Partagés avec moi" at bounding box center [221, 115] width 120 height 23
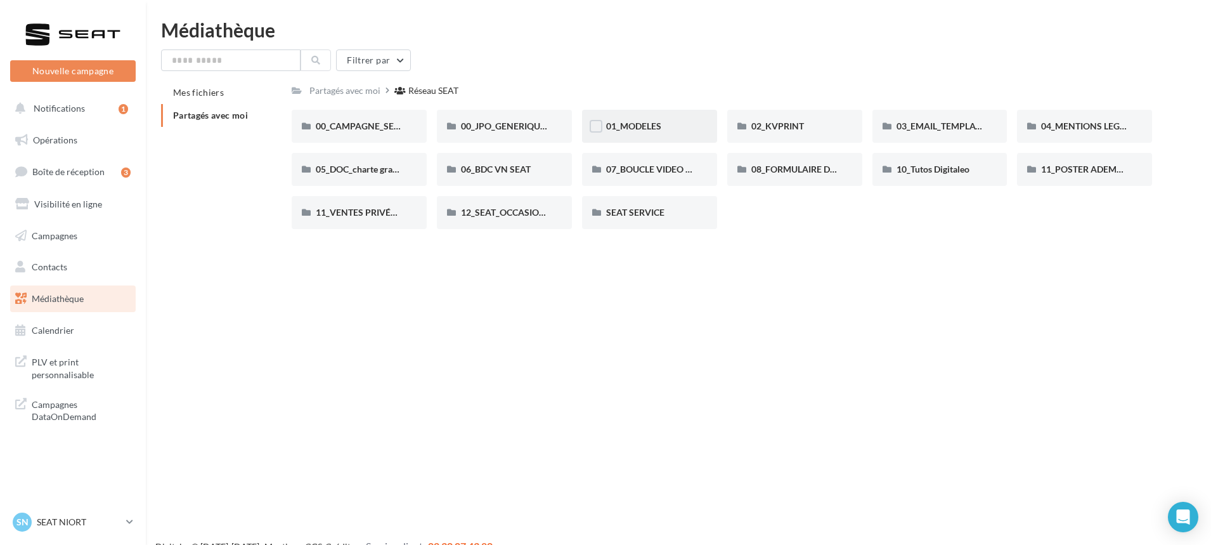
click at [608, 110] on div "01_MODELES" at bounding box center [649, 126] width 135 height 33
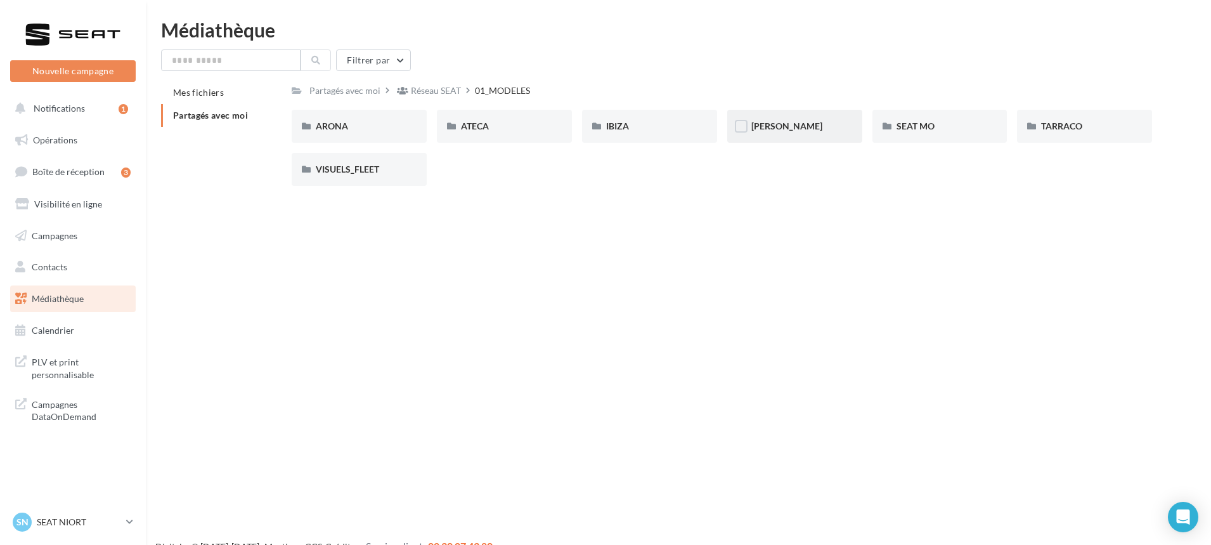
click at [760, 122] on span "LEON" at bounding box center [787, 125] width 71 height 11
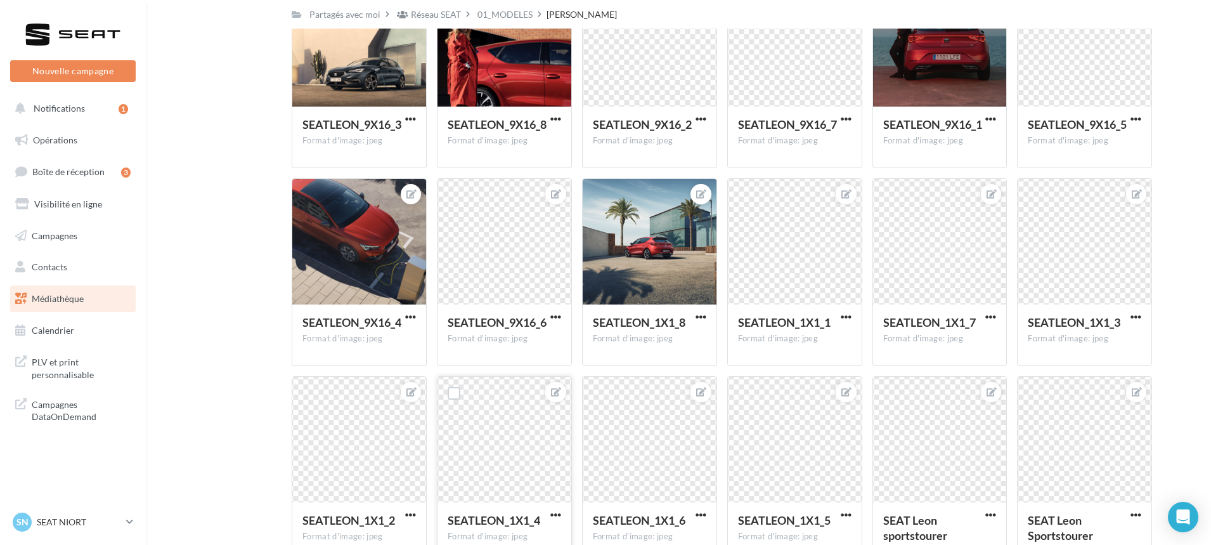
scroll to position [497, 0]
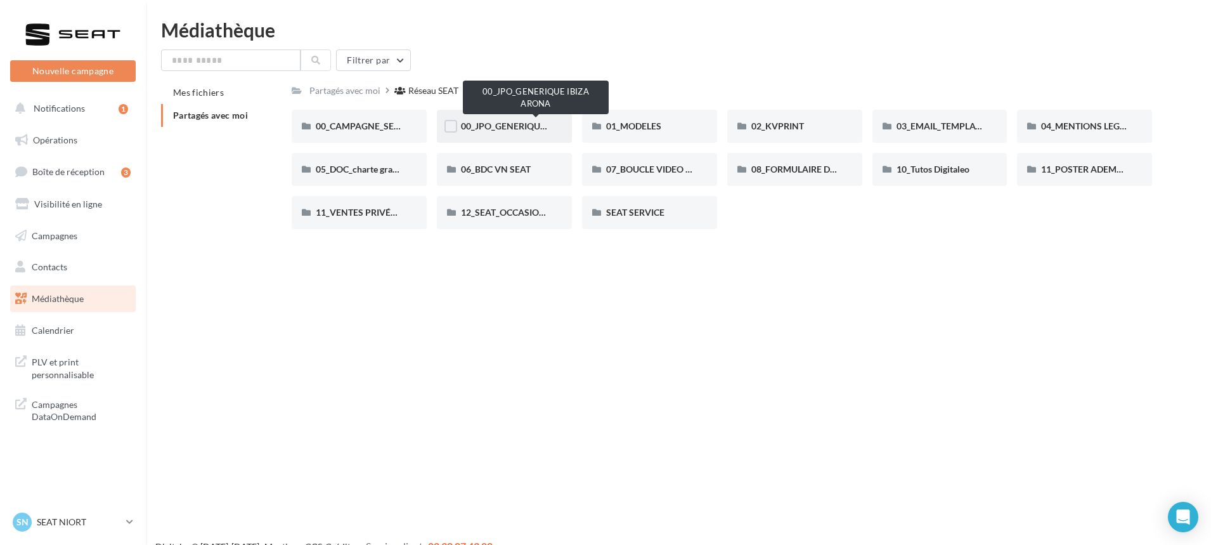
click at [506, 124] on span "00_JPO_GENERIQUE IBIZA ARONA" at bounding box center [532, 125] width 143 height 11
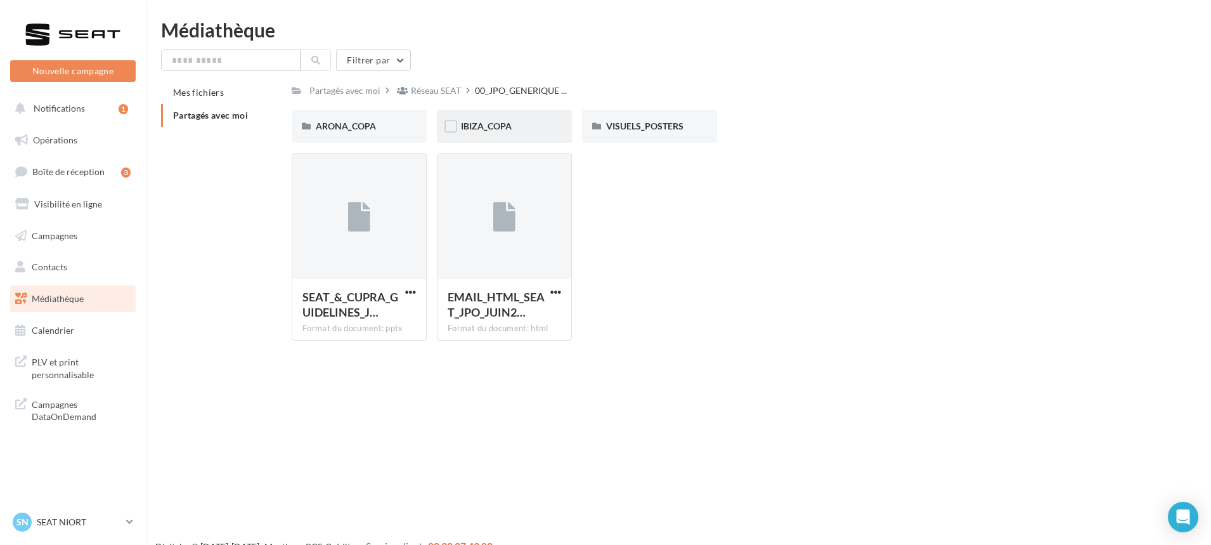
click at [526, 134] on div "IBIZA_COPA" at bounding box center [504, 126] width 135 height 33
click at [678, 131] on span "VISUELS_POSTERS" at bounding box center [644, 125] width 77 height 11
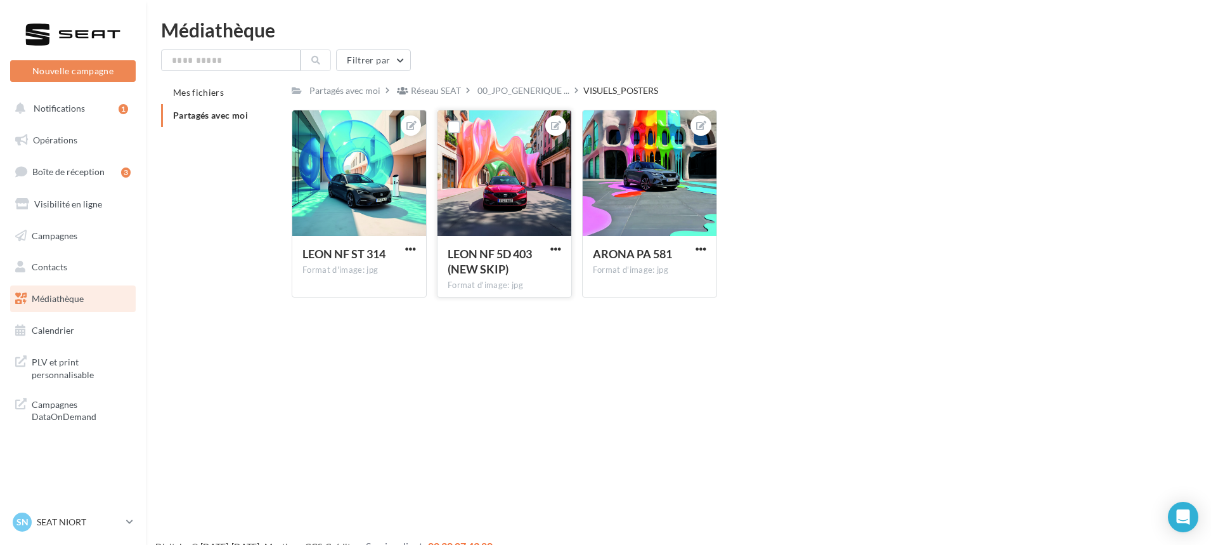
click at [544, 211] on div at bounding box center [505, 173] width 134 height 127
click at [557, 250] on span "button" at bounding box center [555, 249] width 11 height 11
click at [512, 313] on button "Télécharger" at bounding box center [497, 306] width 134 height 33
click at [86, 509] on nav "Nouvelle campagne Nouvelle campagne Notifications 1 Opérations Boîte de récepti…" at bounding box center [73, 272] width 146 height 545
click at [88, 518] on p "SEAT NIORT" at bounding box center [79, 522] width 84 height 13
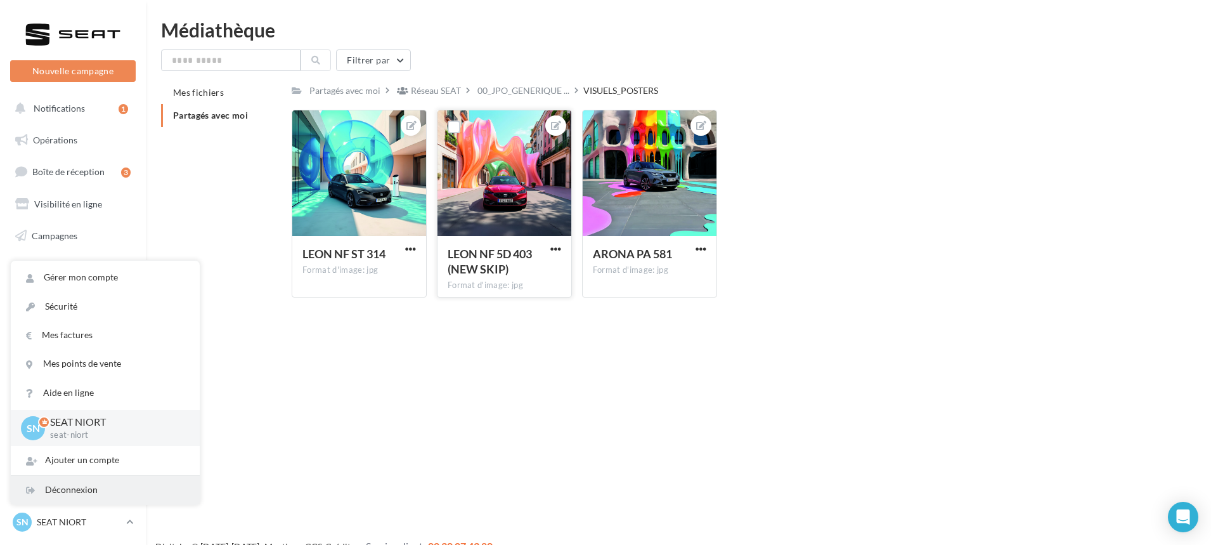
click at [88, 493] on div "Déconnexion" at bounding box center [105, 490] width 189 height 29
